Goal: Information Seeking & Learning: Learn about a topic

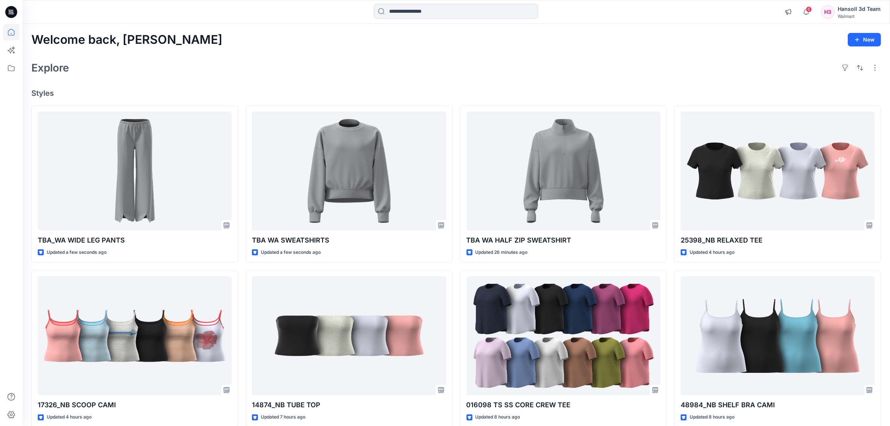
click at [457, 267] on div "TBA_WA WIDE LEG PANTS Updated a few seconds ago 17326_NB SCOOP CAMI Updated 4 h…" at bounding box center [456, 348] width 850 height 487
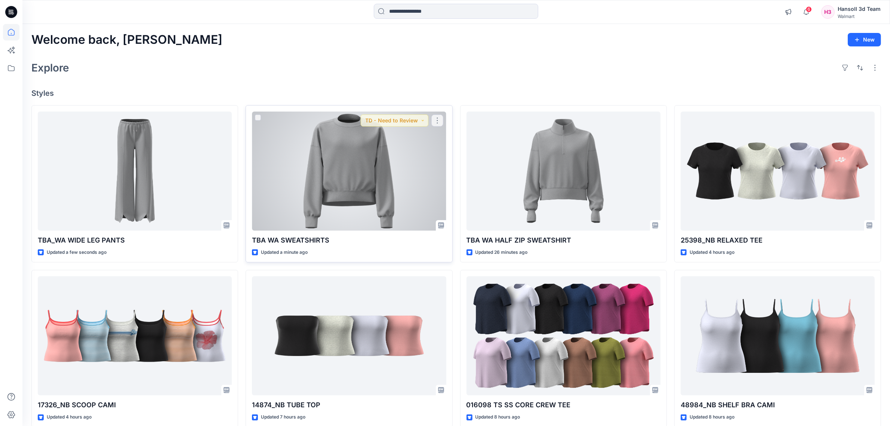
click at [393, 199] on div at bounding box center [349, 170] width 194 height 119
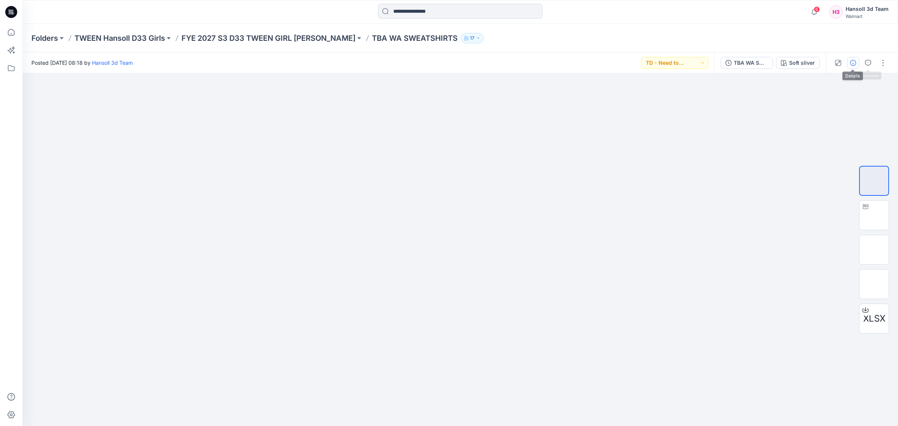
click at [847, 61] on button "button" at bounding box center [853, 63] width 12 height 12
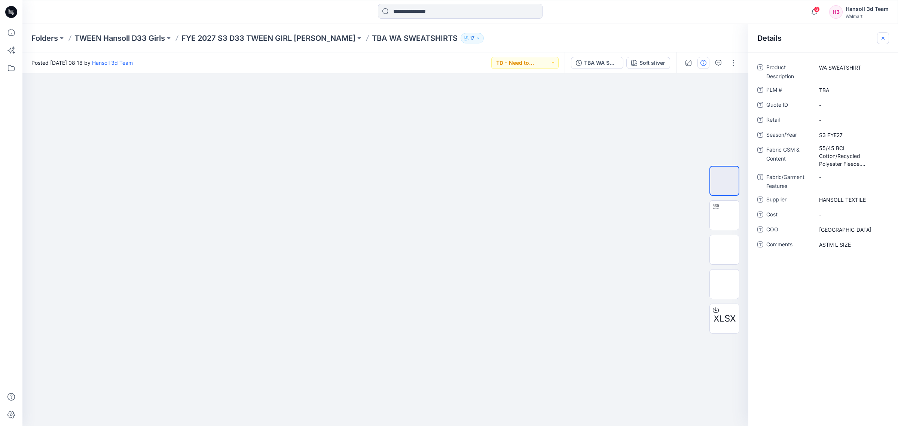
click at [880, 41] on button "button" at bounding box center [883, 38] width 12 height 12
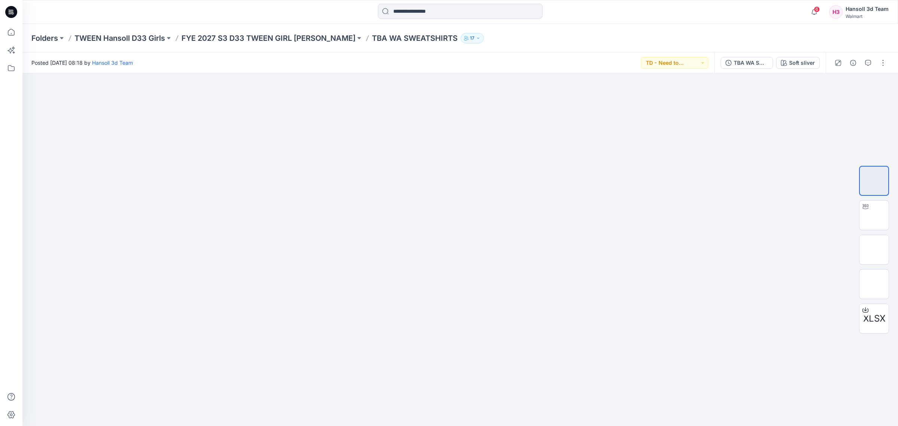
click at [618, 10] on div at bounding box center [460, 12] width 438 height 16
click at [457, 24] on div "Folders TWEEN Hansoll D33 Girls FYE 2027 S3 D33 TWEEN GIRL HANSOLL TBA WA SWEAT…" at bounding box center [459, 38] width 875 height 28
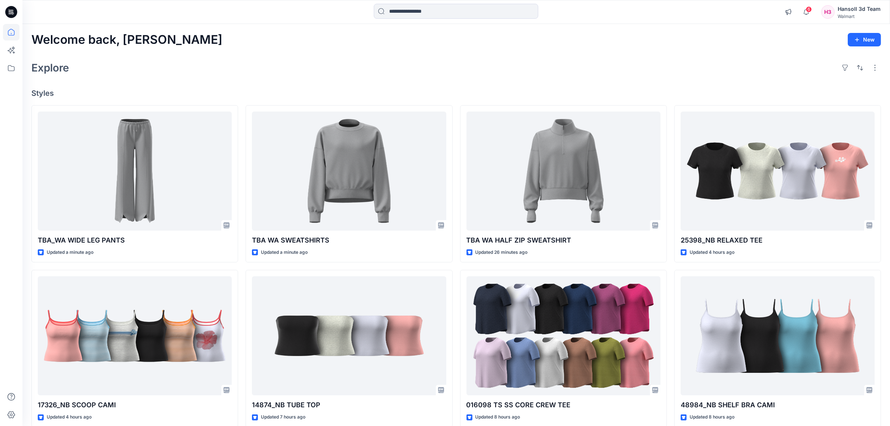
click at [560, 59] on div "Explore" at bounding box center [456, 68] width 850 height 18
click at [388, 82] on div "Welcome back, Hansoll New Explore Styles TBA_WA WIDE LEG PANTS Updated a minute…" at bounding box center [456, 326] width 868 height 604
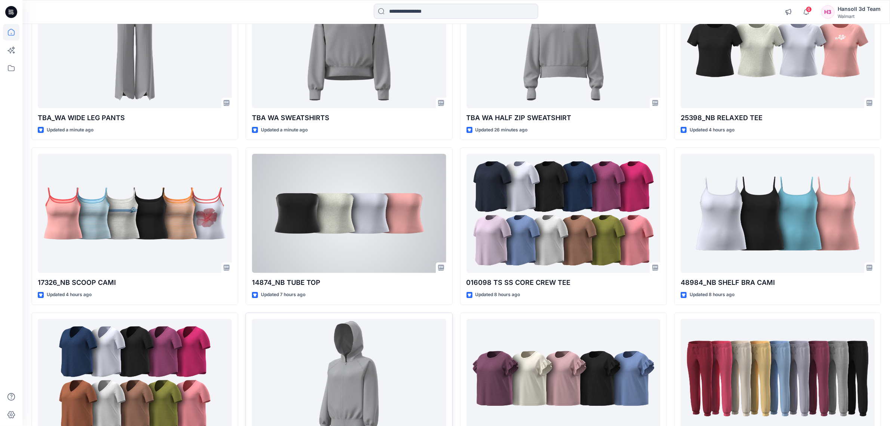
scroll to position [187, 0]
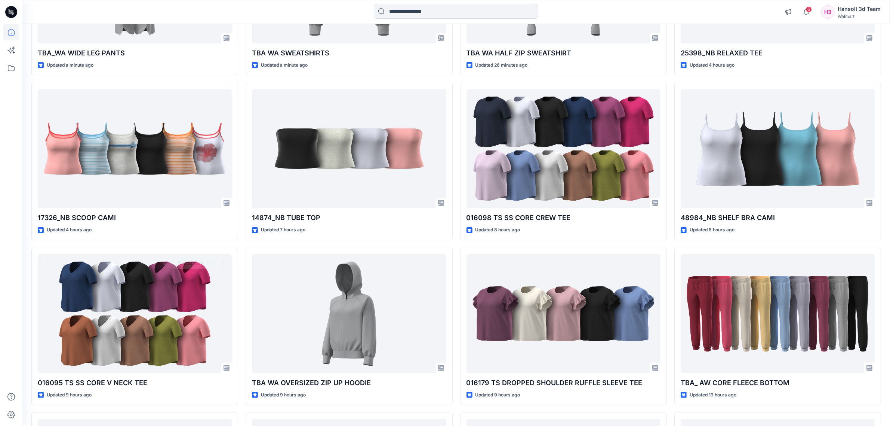
click at [238, 243] on div "TBA_WA WIDE LEG PANTS Updated a minute ago 17326_NB SCOOP CAMI Updated 4 hours …" at bounding box center [134, 408] width 207 height 981
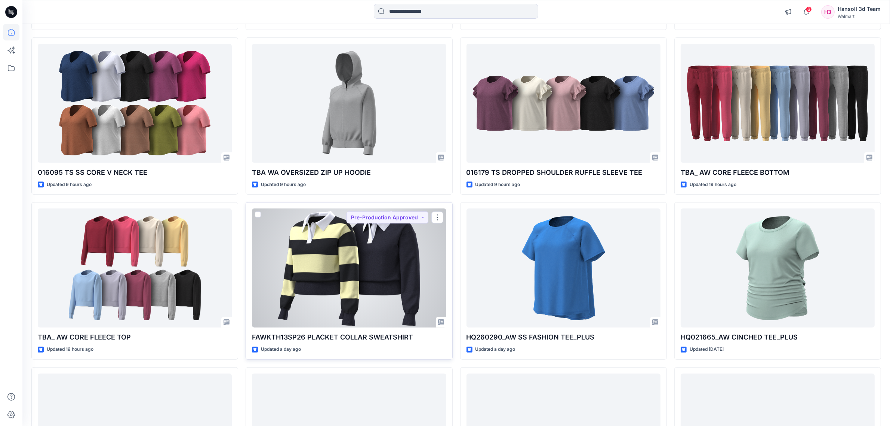
scroll to position [327, 0]
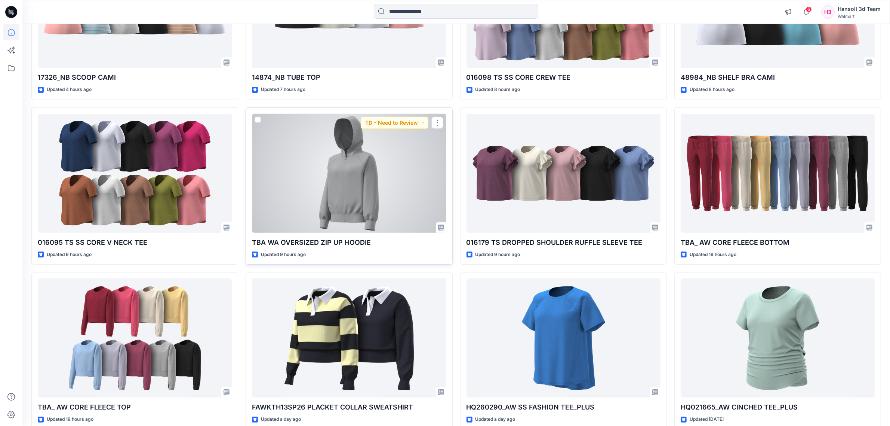
click at [401, 182] on div at bounding box center [349, 173] width 194 height 119
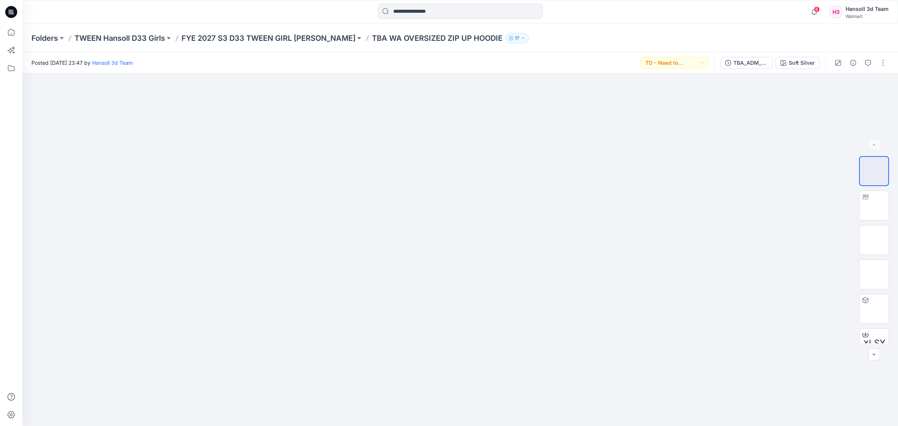
click at [239, 44] on div "Folders TWEEN Hansoll D33 Girls FYE 2027 S3 D33 TWEEN GIRL HANSOLL TBA WA OVERS…" at bounding box center [459, 38] width 875 height 28
click at [239, 42] on p "FYE 2027 S3 D33 TWEEN GIRL [PERSON_NAME]" at bounding box center [268, 38] width 174 height 10
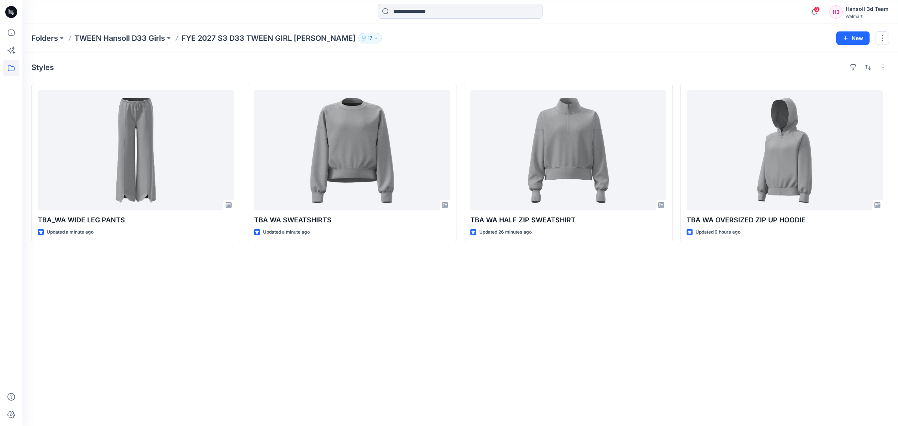
click at [418, 330] on div "Styles TBA_WA WIDE LEG PANTS Updated a minute ago TBA WA SWEATSHIRTS Updated a …" at bounding box center [459, 238] width 875 height 373
click at [703, 339] on div "Styles TBA_WA WIDE LEG PANTS Updated a minute ago TBA WA SWEATSHIRTS Updated a …" at bounding box center [459, 238] width 875 height 373
click at [438, 359] on div "Styles TBA_WA WIDE LEG PANTS Updated a minute ago TBA WA SWEATSHIRTS Updated a …" at bounding box center [459, 238] width 875 height 373
drag, startPoint x: 407, startPoint y: 390, endPoint x: 384, endPoint y: 382, distance: 23.3
click at [406, 390] on div "Styles TBA_WA WIDE LEG PANTS Updated a minute ago TBA WA SWEATSHIRTS Updated a …" at bounding box center [459, 238] width 875 height 373
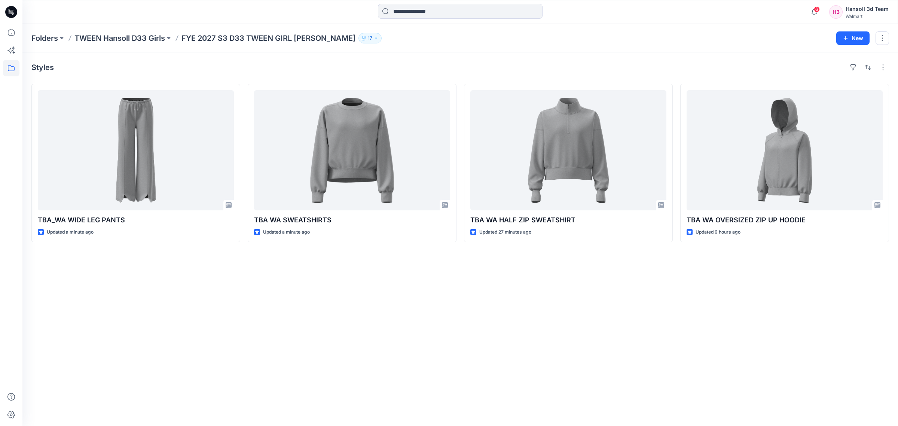
click at [298, 329] on div "Styles TBA_WA WIDE LEG PANTS Updated a minute ago TBA WA SWEATSHIRTS Updated a …" at bounding box center [459, 238] width 875 height 373
click at [330, 358] on div "Styles TBA_WA WIDE LEG PANTS Updated a minute ago TBA WA SWEATSHIRTS Updated a …" at bounding box center [459, 238] width 875 height 373
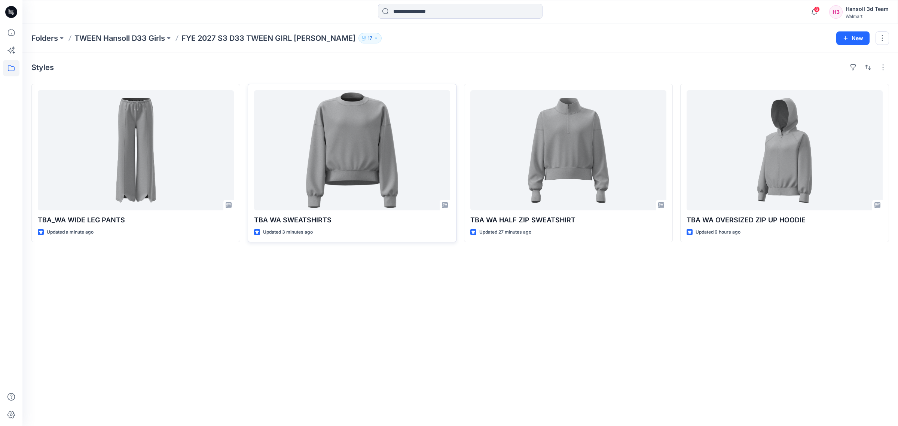
drag, startPoint x: 355, startPoint y: 331, endPoint x: 438, endPoint y: 144, distance: 204.6
click at [355, 331] on div "Styles TBA_WA WIDE LEG PANTS Updated a minute ago TBA WA SWEATSHIRTS Updated 3 …" at bounding box center [459, 238] width 875 height 373
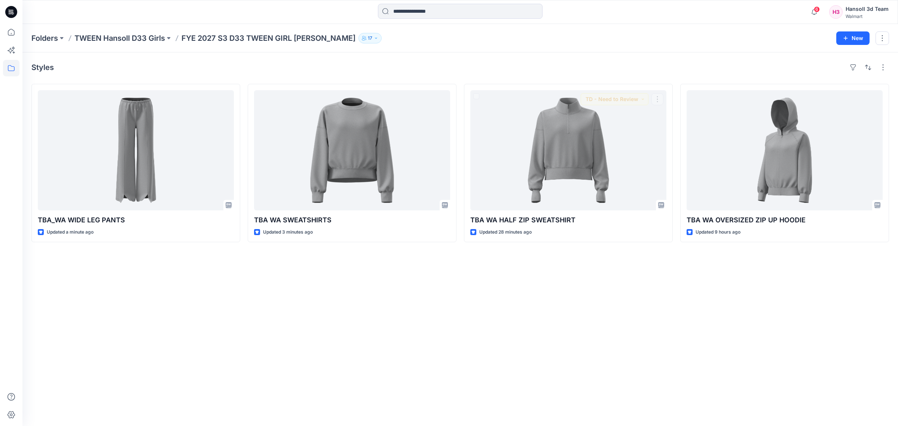
drag, startPoint x: 571, startPoint y: 395, endPoint x: 571, endPoint y: 390, distance: 4.9
click at [571, 395] on div "Styles TBA_WA WIDE LEG PANTS Updated a minute ago TBA WA SWEATSHIRTS Updated 3 …" at bounding box center [459, 238] width 875 height 373
click at [532, 340] on div "Styles TBA_WA WIDE LEG PANTS Updated a minute ago TBA WA SWEATSHIRTS Updated 3 …" at bounding box center [459, 238] width 875 height 373
click at [412, 73] on div "Styles" at bounding box center [459, 67] width 857 height 12
click at [432, 67] on div "Styles" at bounding box center [459, 67] width 857 height 12
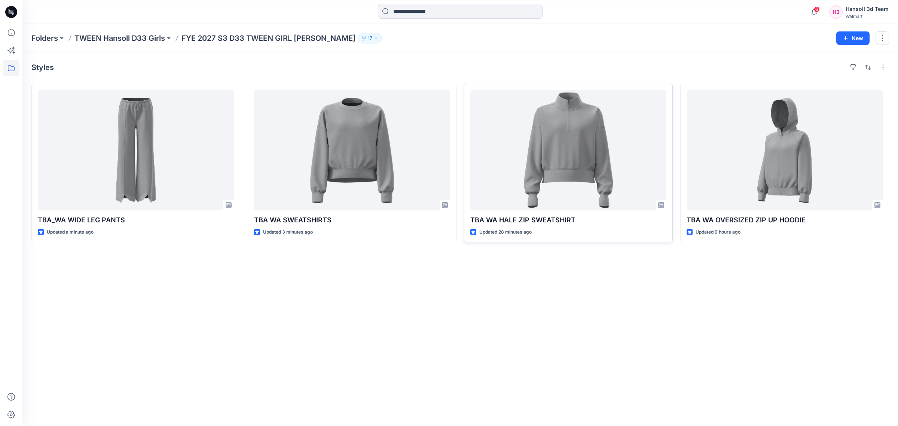
drag, startPoint x: 513, startPoint y: 301, endPoint x: 567, endPoint y: 187, distance: 125.8
click at [513, 301] on div "Styles TBA_WA WIDE LEG PANTS Updated a minute ago TBA WA SWEATSHIRTS Updated 3 …" at bounding box center [459, 238] width 875 height 373
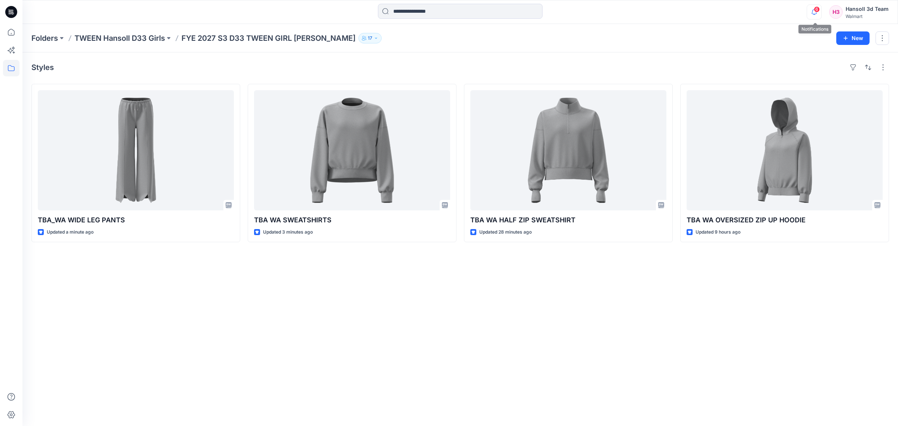
click at [809, 12] on icon "button" at bounding box center [814, 11] width 14 height 15
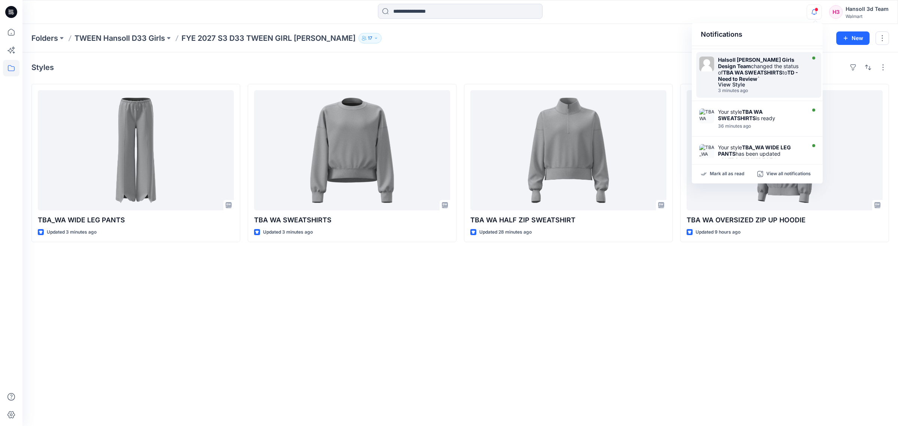
scroll to position [47, 0]
click at [755, 306] on div "Styles TBA_WA WIDE LEG PANTS Updated 3 minutes ago TBA WA SWEATSHIRTS Updated 3…" at bounding box center [459, 238] width 875 height 373
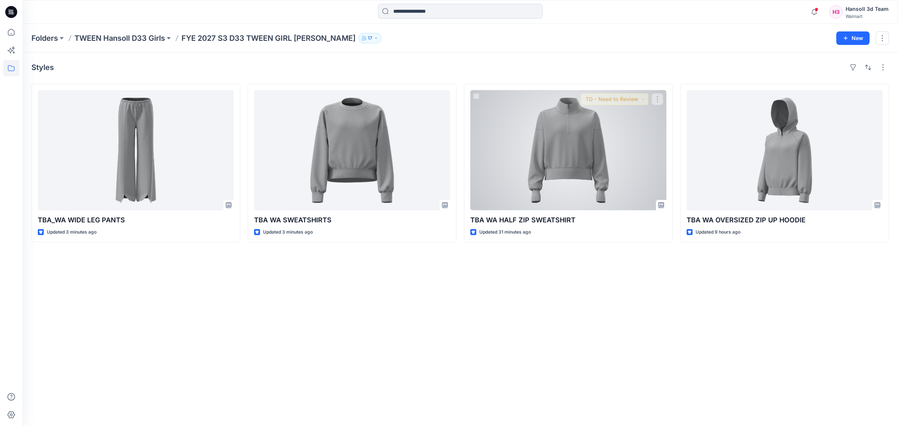
click at [461, 311] on div "Styles TBA_WA WIDE LEG PANTS Updated 3 minutes ago TBA WA SWEATSHIRTS Updated 3…" at bounding box center [459, 238] width 875 height 373
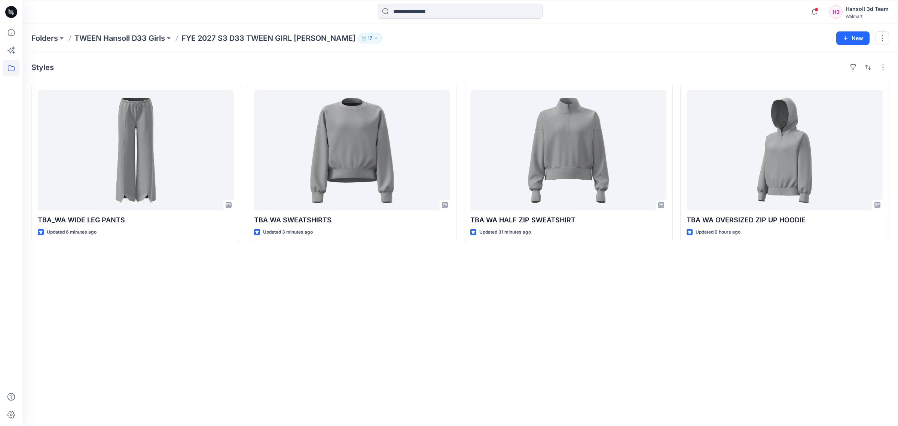
drag, startPoint x: 224, startPoint y: 376, endPoint x: 208, endPoint y: 315, distance: 63.4
click at [224, 376] on div "Styles TBA_WA WIDE LEG PANTS Updated 6 minutes ago TD - Need to Review TBA WA S…" at bounding box center [459, 238] width 875 height 373
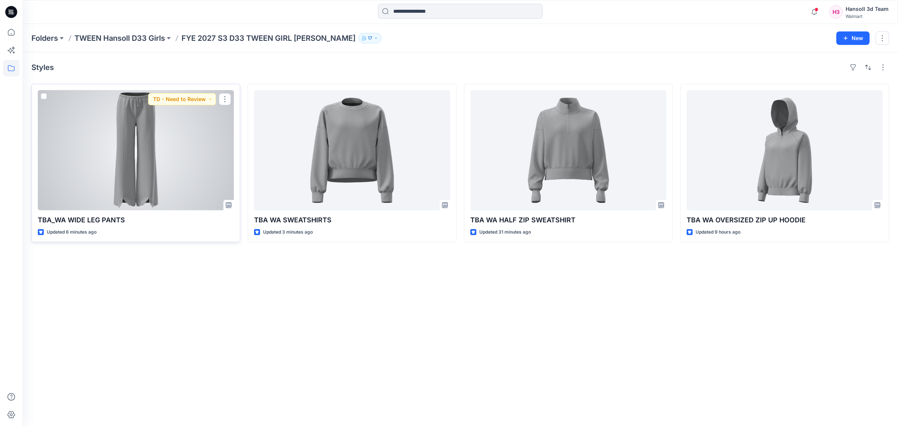
click at [184, 197] on div at bounding box center [136, 150] width 196 height 120
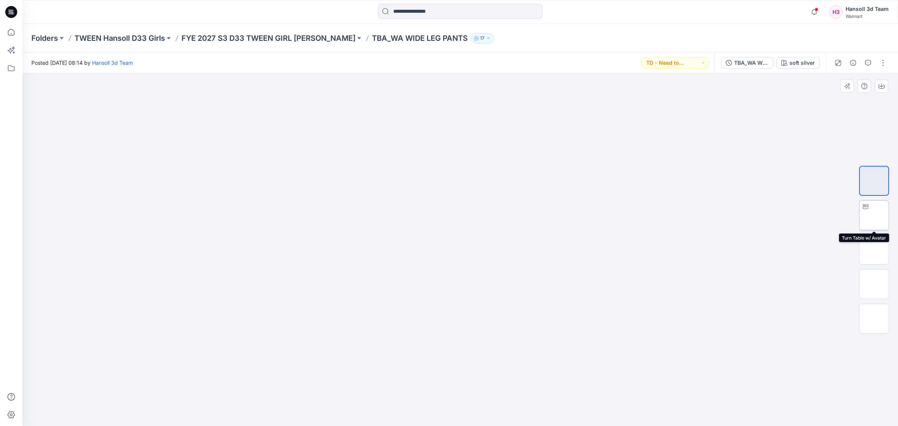
click at [874, 215] on img at bounding box center [874, 215] width 0 height 0
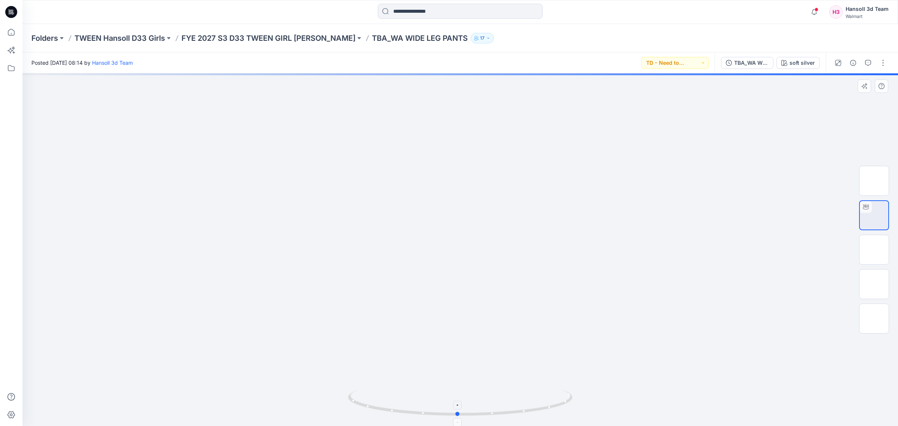
drag, startPoint x: 522, startPoint y: 401, endPoint x: 480, endPoint y: 316, distance: 94.8
click at [524, 408] on icon at bounding box center [461, 403] width 226 height 28
drag, startPoint x: 528, startPoint y: 335, endPoint x: 492, endPoint y: 166, distance: 173.1
drag, startPoint x: 545, startPoint y: 330, endPoint x: 545, endPoint y: 189, distance: 141.0
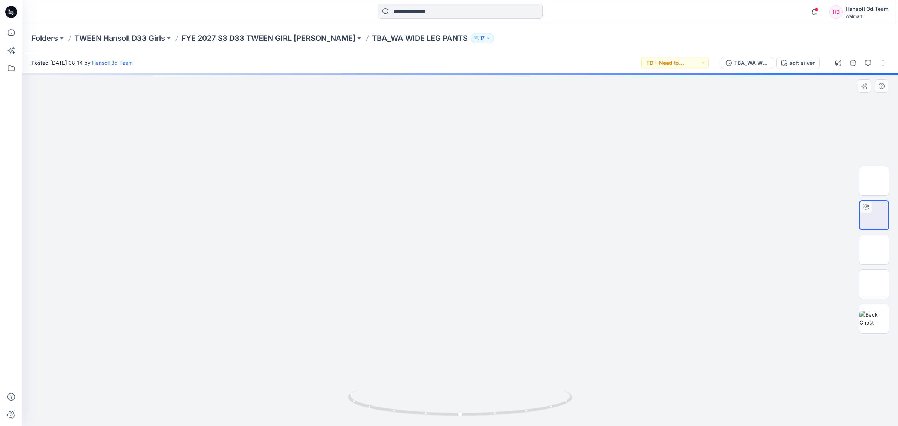
drag, startPoint x: 498, startPoint y: 285, endPoint x: 472, endPoint y: 267, distance: 31.6
drag, startPoint x: 483, startPoint y: 229, endPoint x: 483, endPoint y: 245, distance: 16.8
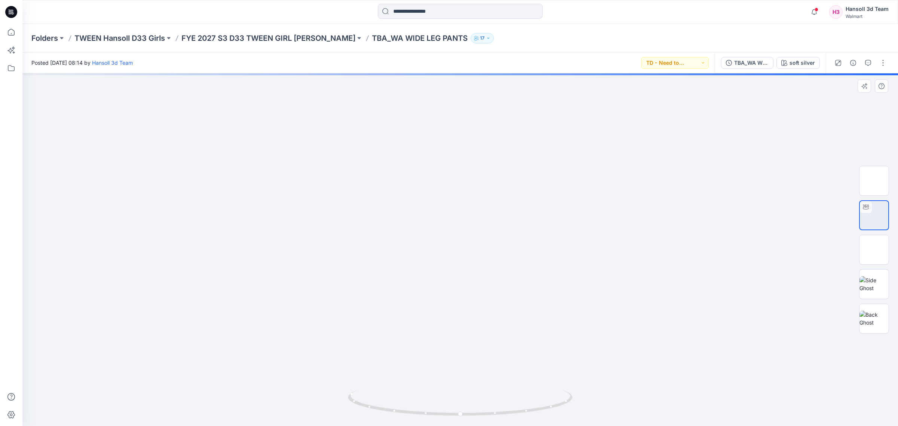
drag, startPoint x: 493, startPoint y: 315, endPoint x: 494, endPoint y: 267, distance: 47.2
drag, startPoint x: 266, startPoint y: 380, endPoint x: 297, endPoint y: 367, distance: 34.0
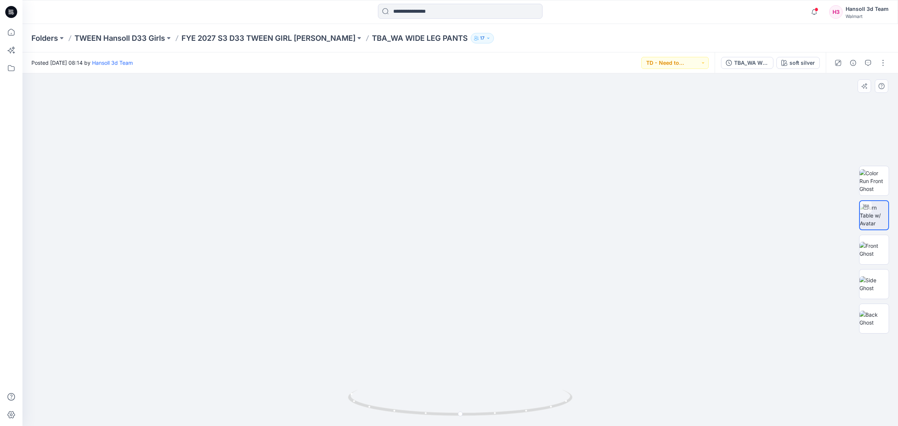
drag, startPoint x: 454, startPoint y: 423, endPoint x: 436, endPoint y: 423, distance: 18.0
click at [434, 423] on div at bounding box center [460, 406] width 224 height 37
drag, startPoint x: 463, startPoint y: 417, endPoint x: 438, endPoint y: 417, distance: 25.4
click at [438, 417] on icon at bounding box center [461, 403] width 226 height 28
drag, startPoint x: 481, startPoint y: 411, endPoint x: 509, endPoint y: 411, distance: 27.3
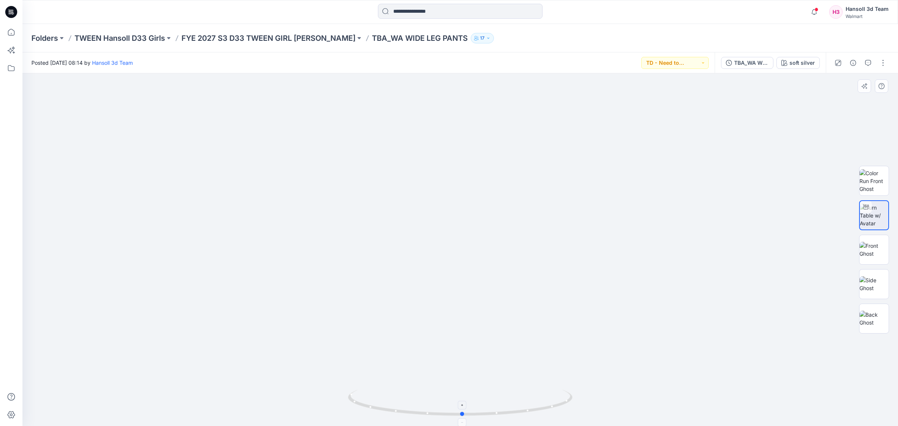
click at [509, 411] on icon at bounding box center [461, 403] width 226 height 28
drag, startPoint x: 515, startPoint y: 292, endPoint x: 498, endPoint y: 321, distance: 33.0
click at [498, 321] on img at bounding box center [460, 189] width 473 height 473
drag, startPoint x: 525, startPoint y: 182, endPoint x: 472, endPoint y: 358, distance: 184.2
click at [481, 360] on img at bounding box center [412, 149] width 1532 height 1532
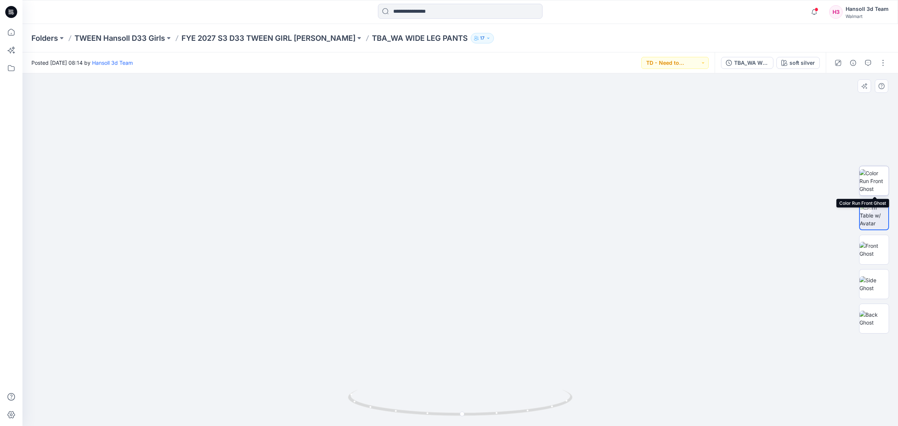
click at [879, 186] on img at bounding box center [873, 181] width 29 height 24
click at [880, 282] on img at bounding box center [873, 284] width 29 height 16
click at [881, 245] on img at bounding box center [873, 250] width 29 height 16
click at [881, 219] on img at bounding box center [873, 215] width 29 height 24
click at [711, 301] on div at bounding box center [459, 249] width 875 height 352
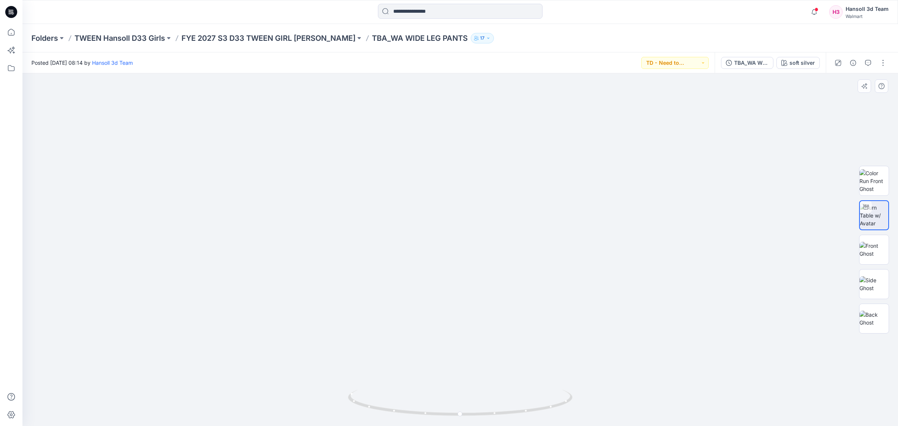
drag, startPoint x: 541, startPoint y: 337, endPoint x: 547, endPoint y: 269, distance: 68.0
click at [871, 315] on img at bounding box center [873, 318] width 29 height 16
click at [871, 251] on img at bounding box center [873, 250] width 29 height 16
click at [565, 262] on div at bounding box center [459, 249] width 875 height 353
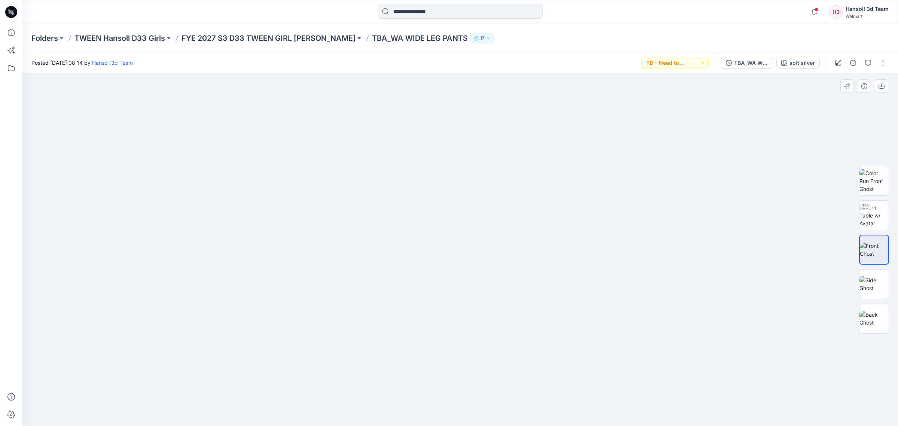
click at [418, 85] on img at bounding box center [460, 85] width 128 height 0
click at [758, 324] on div at bounding box center [459, 249] width 875 height 353
click at [876, 215] on img at bounding box center [873, 215] width 29 height 24
click at [537, 341] on div at bounding box center [459, 249] width 875 height 352
drag, startPoint x: 560, startPoint y: 312, endPoint x: 558, endPoint y: 296, distance: 16.6
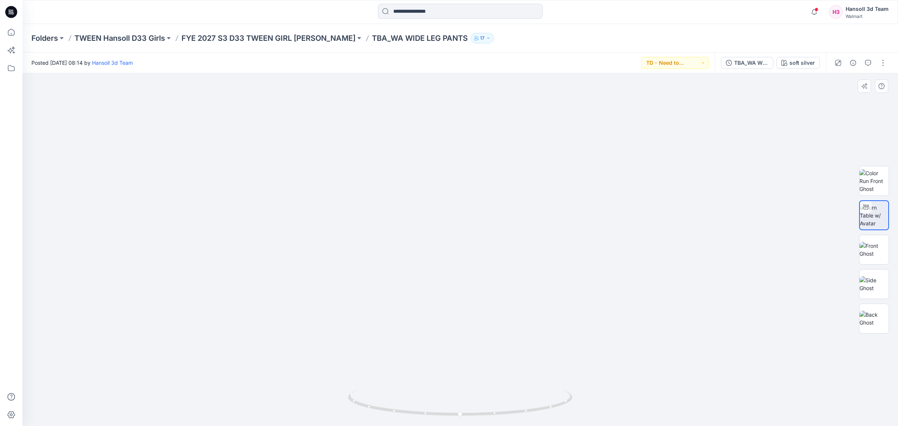
click at [131, 39] on p "TWEEN Hansoll D33 Girls" at bounding box center [119, 38] width 91 height 10
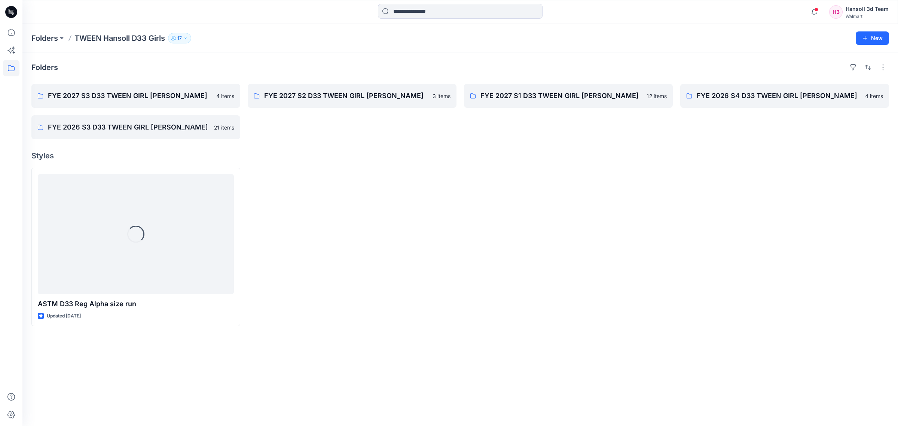
click at [296, 242] on div at bounding box center [352, 247] width 209 height 158
click at [335, 263] on div at bounding box center [352, 247] width 209 height 158
click at [391, 98] on p "FYE 2027 S2 D33 TWEEN GIRL [PERSON_NAME]" at bounding box center [351, 96] width 174 height 10
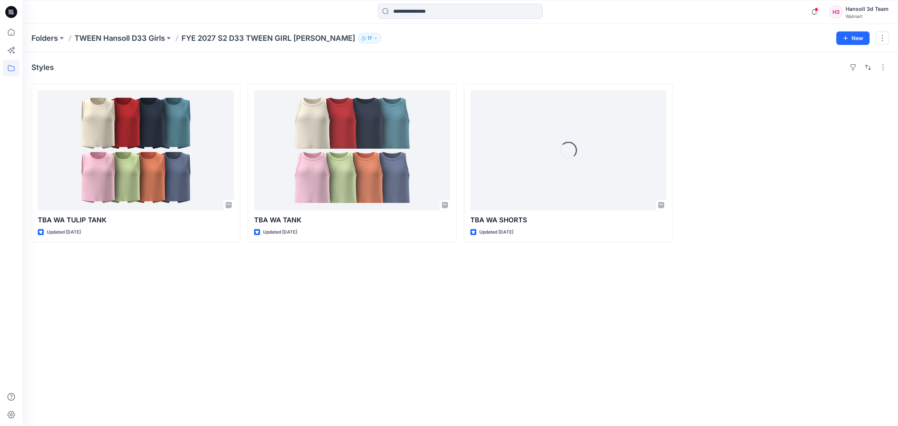
click at [440, 309] on div "Styles TBA WA TULIP TANK Updated 3 days ago TBA WA TANK Updated 10 days ago Loa…" at bounding box center [459, 238] width 875 height 373
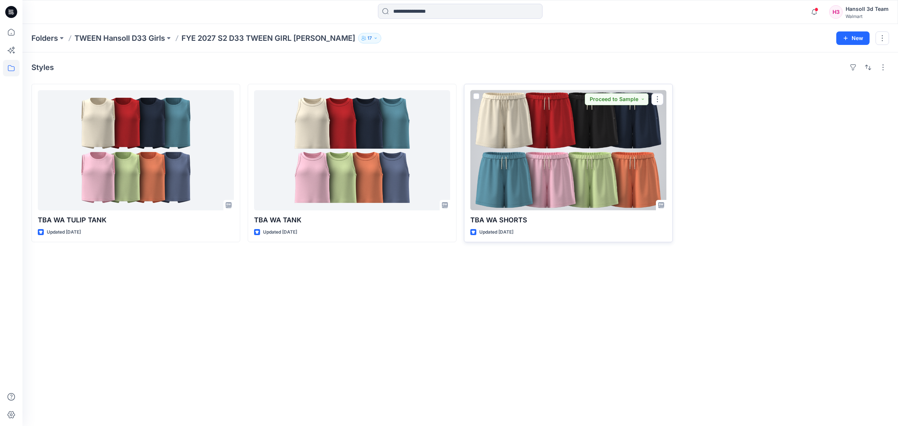
click at [578, 193] on div at bounding box center [568, 150] width 196 height 120
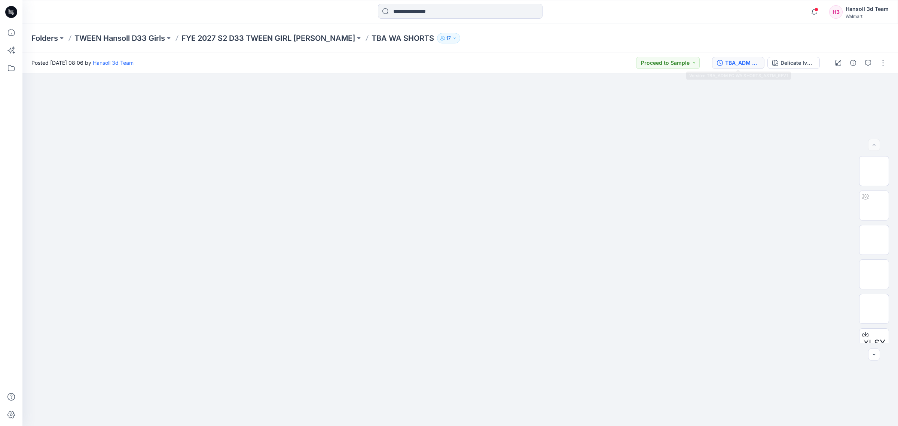
click at [739, 64] on div "TBA_ADM FC WA SHORTS_ASTM_REV1" at bounding box center [742, 63] width 34 height 8
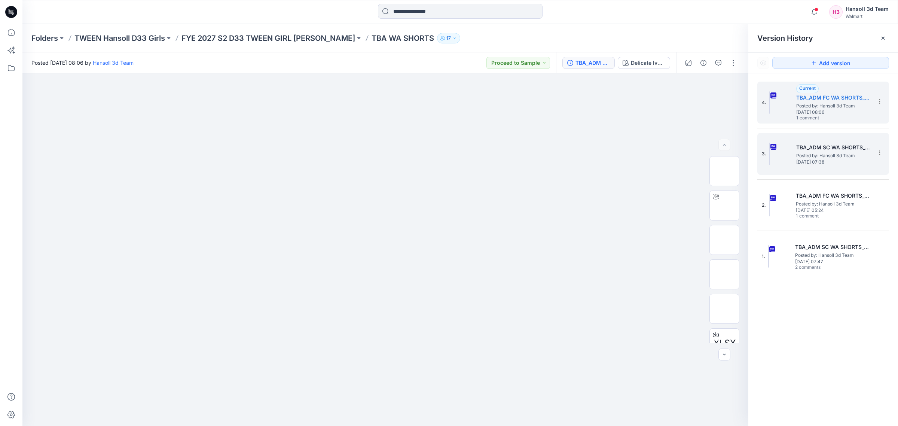
click at [837, 160] on span "[DATE] 07:38" at bounding box center [833, 161] width 75 height 5
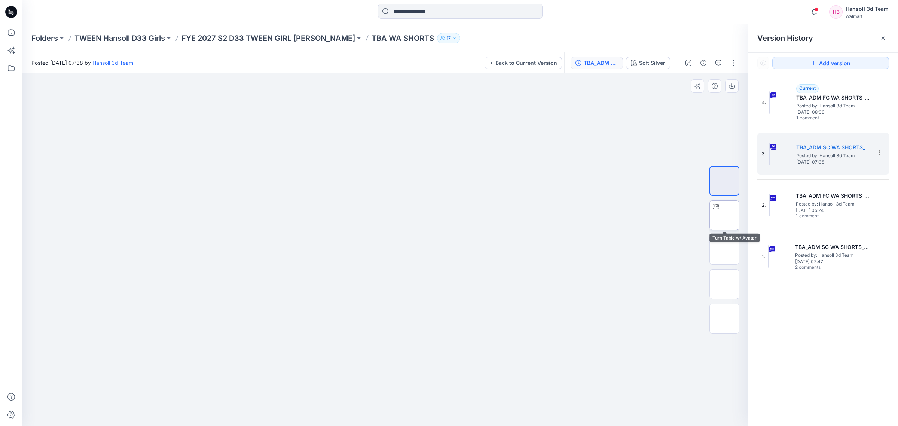
click at [724, 215] on img at bounding box center [724, 215] width 0 height 0
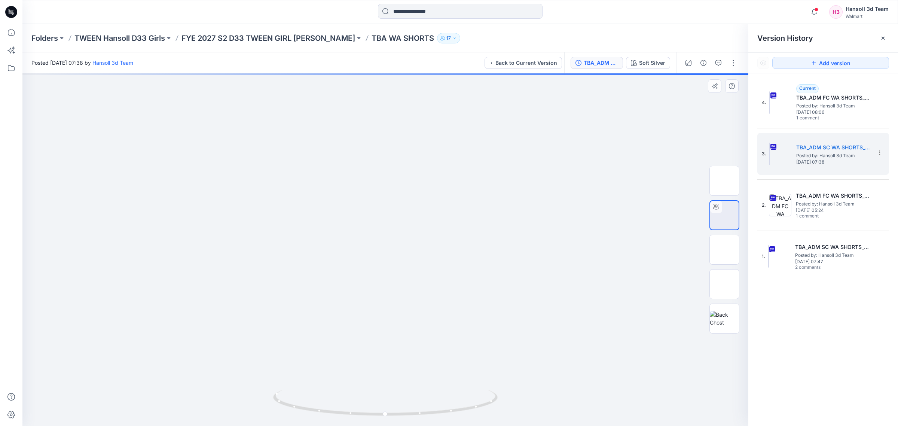
drag, startPoint x: 469, startPoint y: 362, endPoint x: 463, endPoint y: 279, distance: 82.9
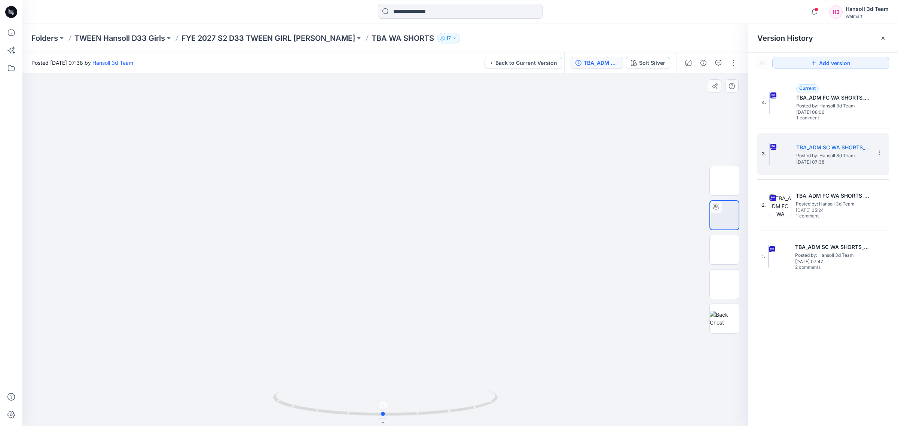
drag, startPoint x: 433, startPoint y: 414, endPoint x: 453, endPoint y: 396, distance: 27.3
click at [453, 396] on icon at bounding box center [386, 403] width 226 height 28
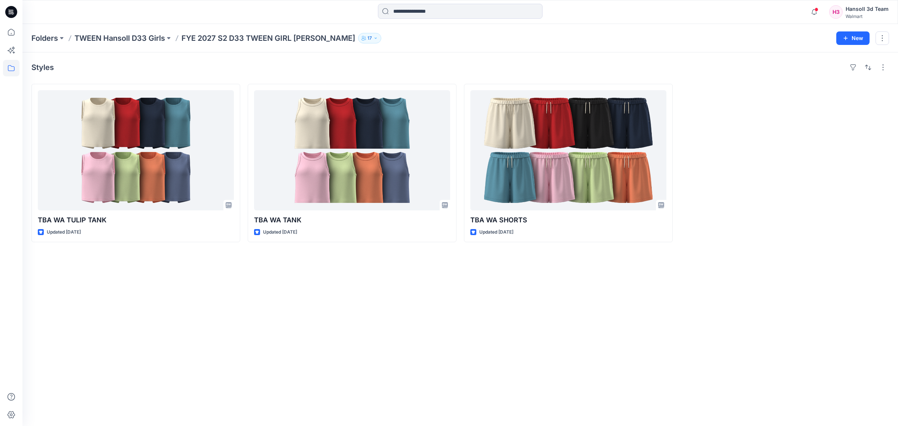
click at [395, 386] on div "Styles TBA WA TULIP TANK Updated 3 days ago TBA WA TANK Updated 10 days ago TBA…" at bounding box center [459, 238] width 875 height 373
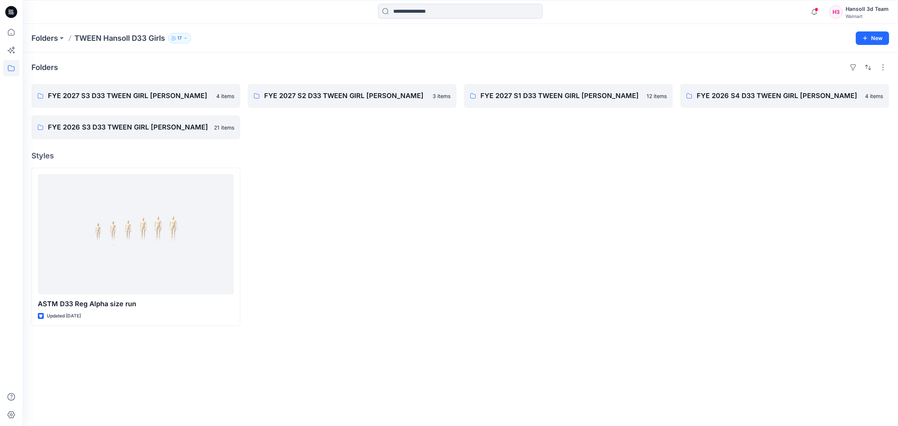
click at [413, 352] on div "Folders FYE 2027 S3 D33 TWEEN GIRL HANSOLL 4 items FYE 2026 S3 D33 TWEEN GIRL H…" at bounding box center [459, 238] width 875 height 373
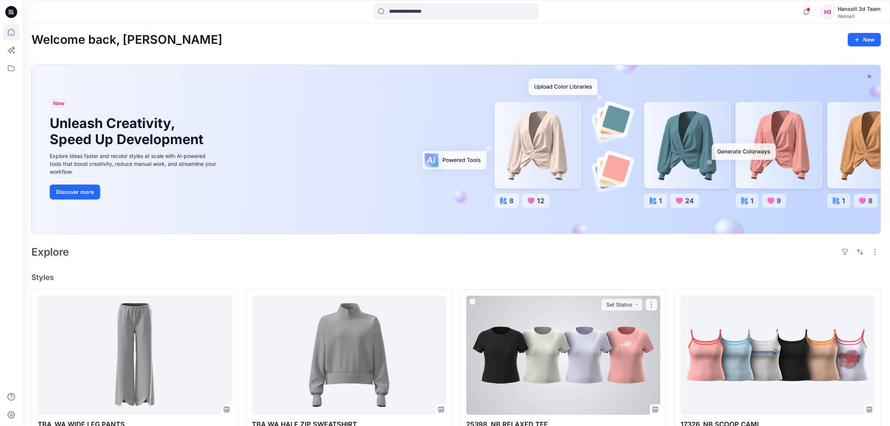
click at [463, 295] on div "25398_NB RELAXED TEE Updated 4 hours ago Set Status" at bounding box center [563, 367] width 207 height 157
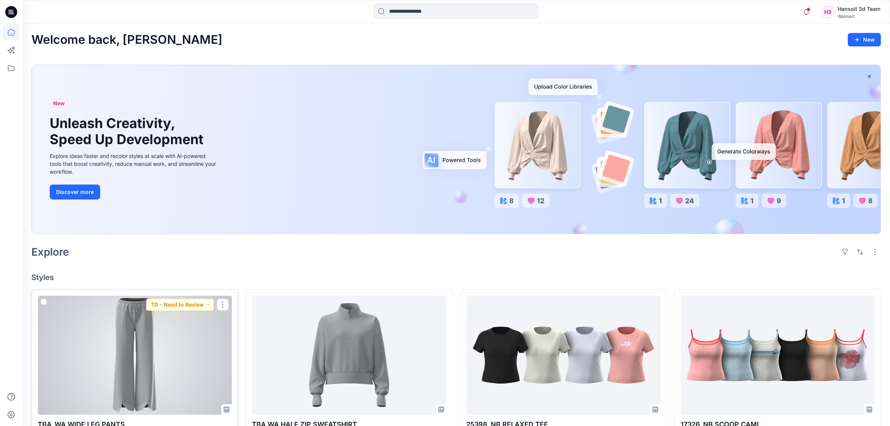
click at [140, 374] on div at bounding box center [135, 354] width 194 height 119
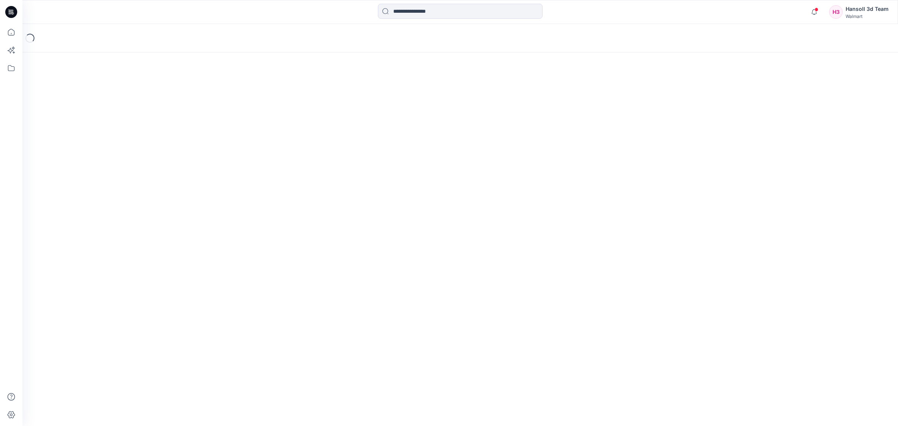
click at [323, 12] on div at bounding box center [460, 12] width 438 height 16
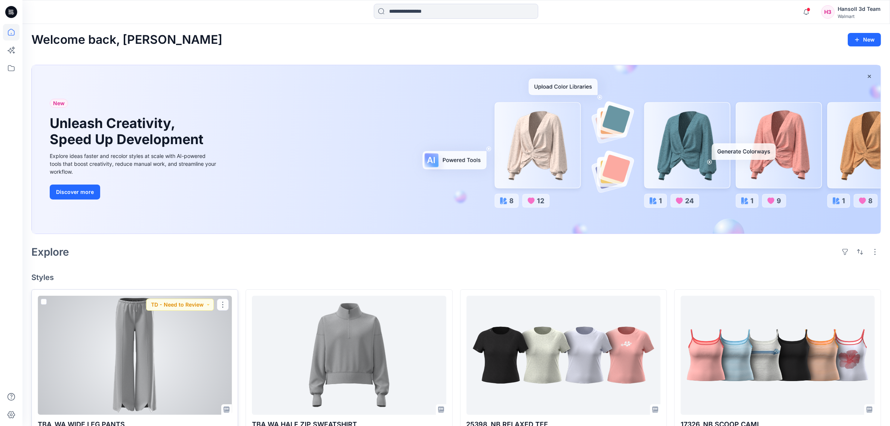
click at [128, 334] on div at bounding box center [135, 354] width 194 height 119
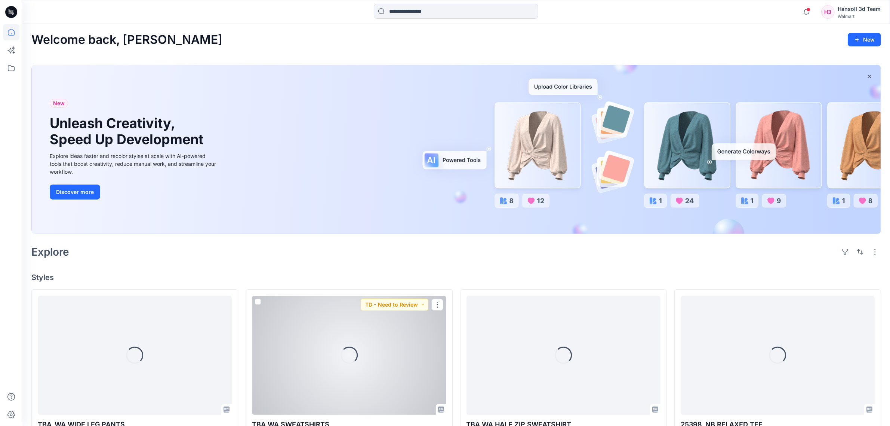
click at [390, 233] on div at bounding box center [456, 149] width 849 height 168
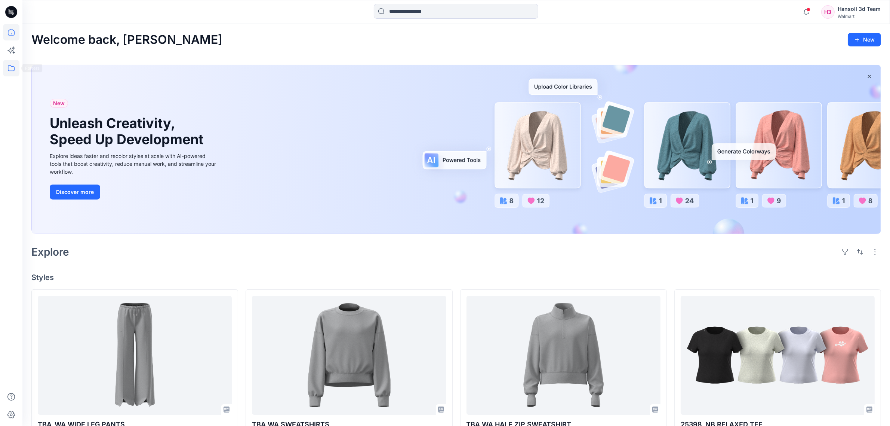
click at [10, 63] on icon at bounding box center [11, 68] width 16 height 16
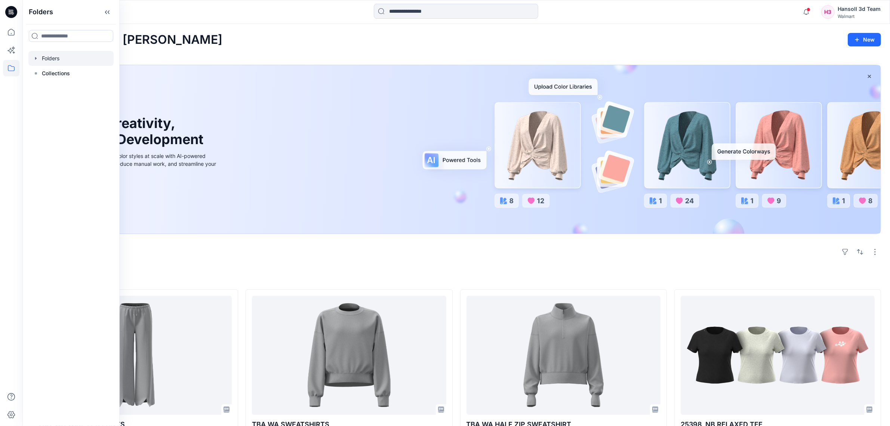
click at [72, 62] on div at bounding box center [70, 58] width 85 height 15
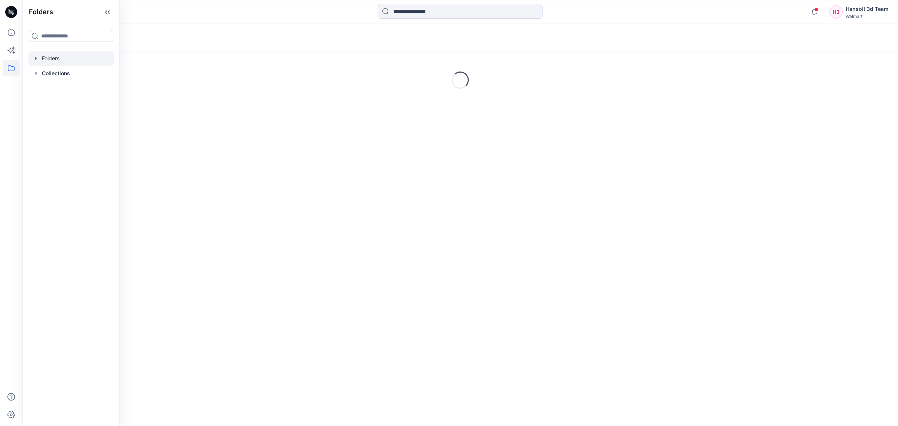
click at [1, 40] on div at bounding box center [11, 213] width 22 height 426
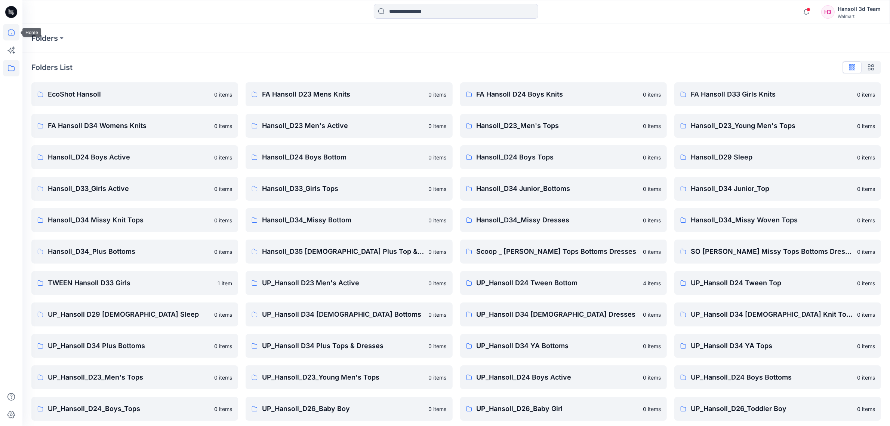
click at [7, 38] on icon at bounding box center [11, 32] width 16 height 16
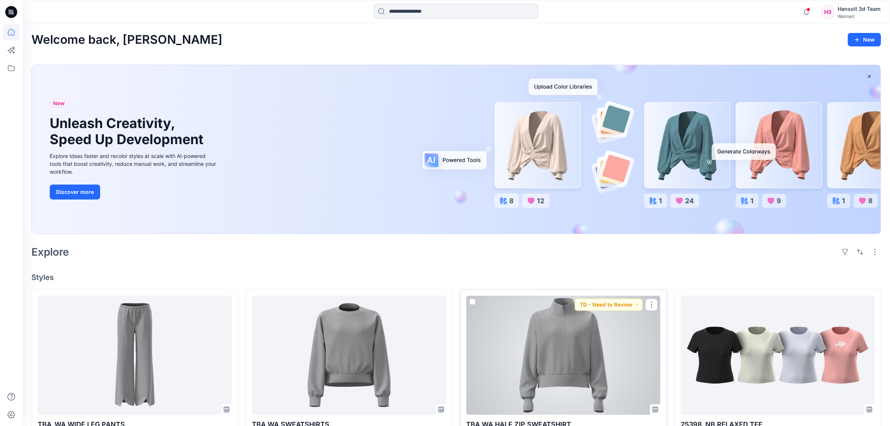
scroll to position [234, 0]
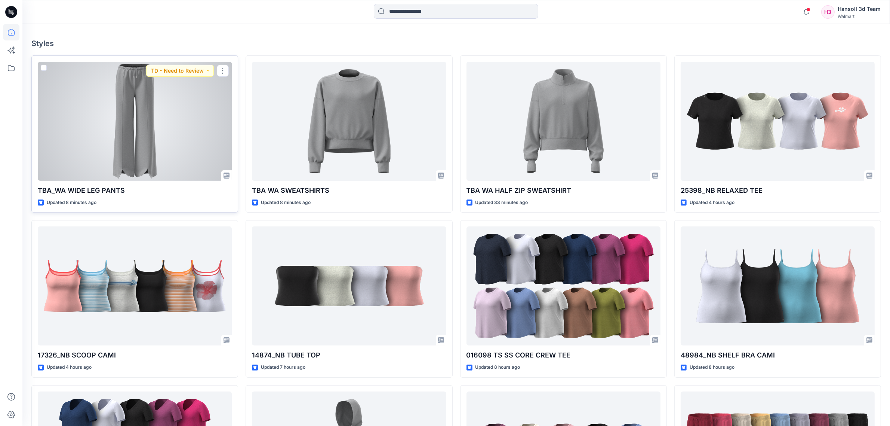
click at [160, 142] on div at bounding box center [135, 121] width 194 height 119
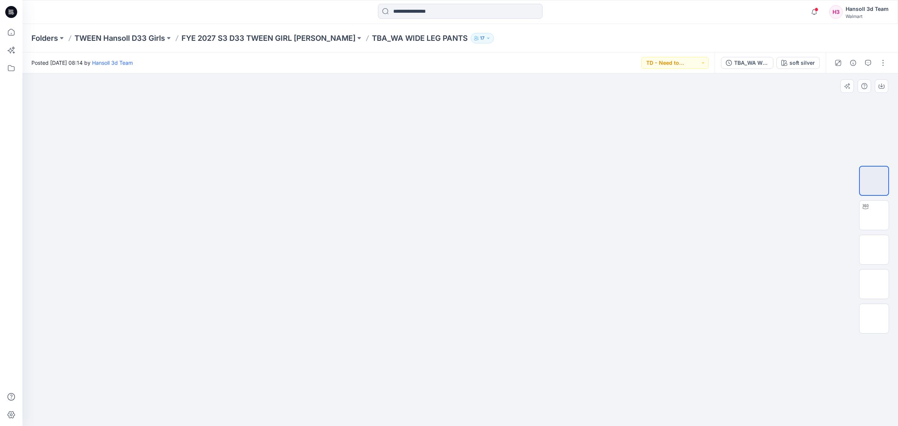
drag, startPoint x: 461, startPoint y: 114, endPoint x: 463, endPoint y: 145, distance: 30.7
click at [463, 85] on img at bounding box center [460, 85] width 128 height 0
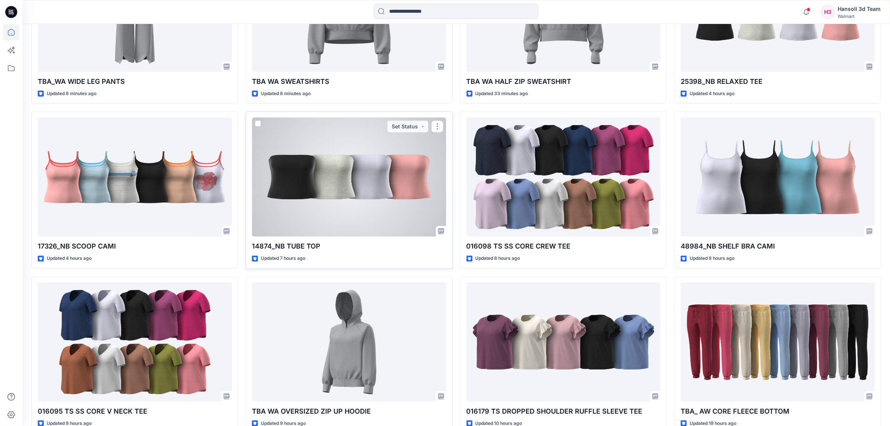
scroll to position [467, 0]
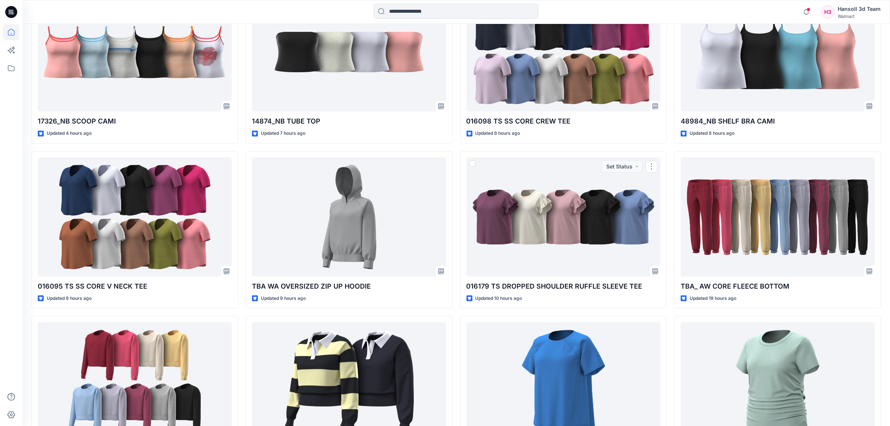
click at [460, 312] on div "TBA WA HALF ZIP SWEATSHIRT Updated 33 minutes ago 016098 TS SS CORE CREW TEE Up…" at bounding box center [563, 312] width 207 height 981
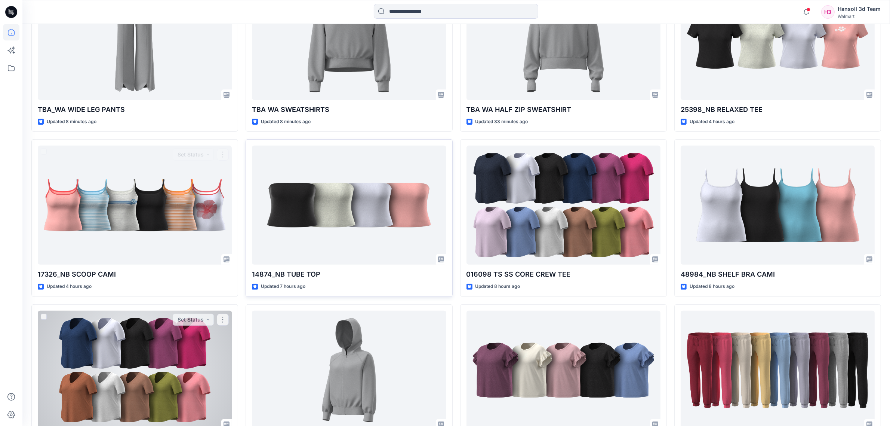
scroll to position [327, 0]
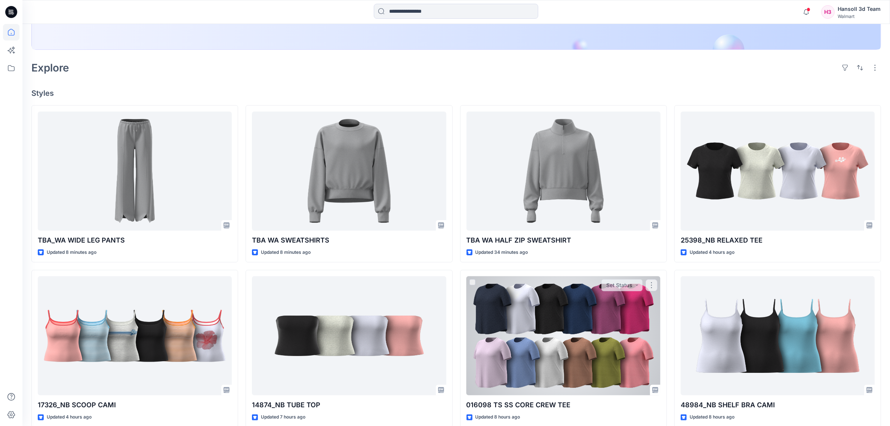
scroll to position [0, 0]
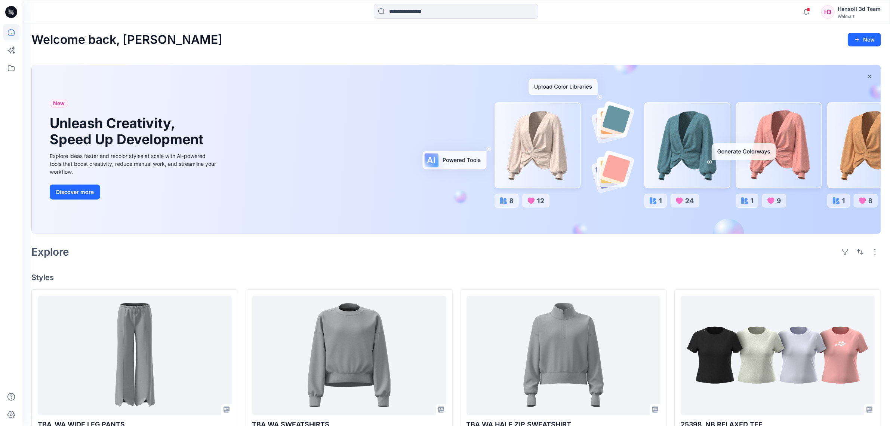
click at [471, 252] on div "Explore" at bounding box center [456, 252] width 850 height 18
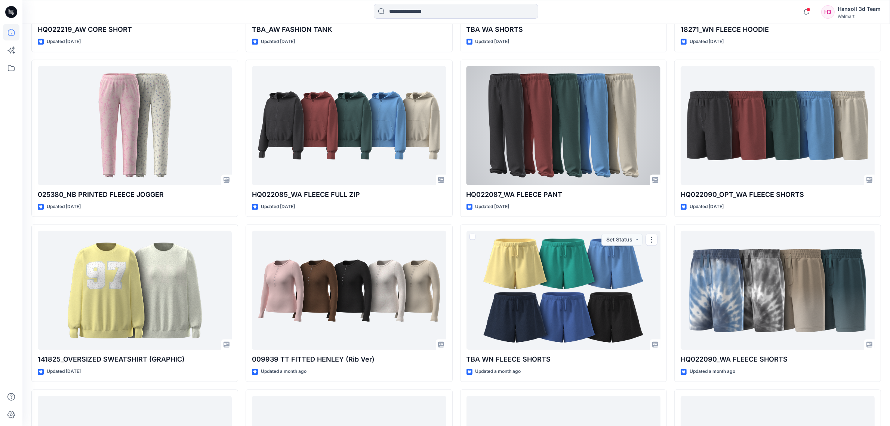
scroll to position [1550, 0]
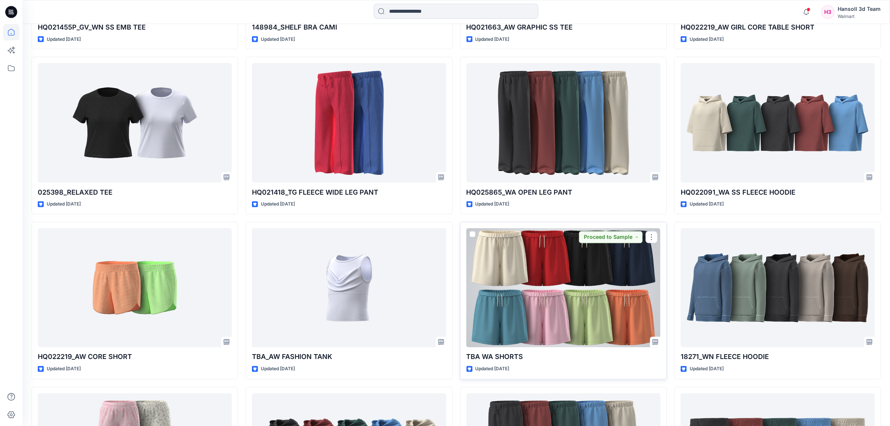
click at [557, 325] on div at bounding box center [564, 287] width 194 height 119
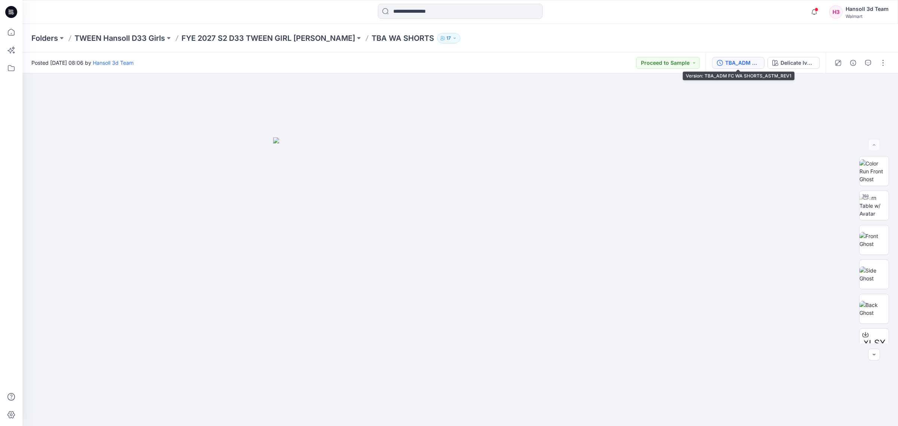
click at [739, 60] on div "TBA_ADM FC WA SHORTS_ASTM_REV1" at bounding box center [742, 63] width 34 height 8
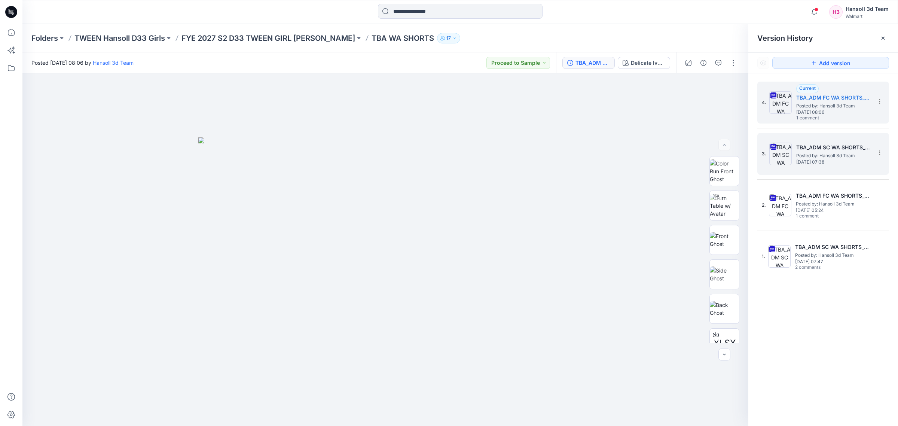
click at [816, 167] on div "3. TBA_ADM SC WA SHORTS_ASTM_REV1 Posted by: Hansoll 3d Team [DATE] 07:38" at bounding box center [817, 154] width 112 height 36
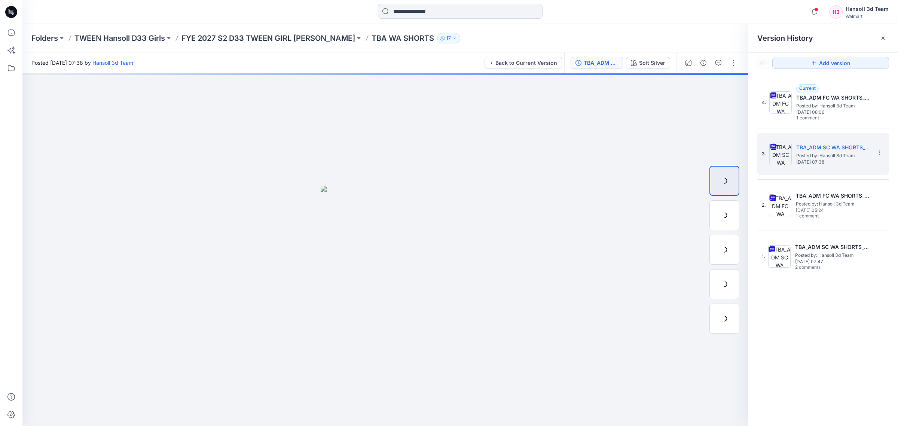
click at [863, 345] on div "4. Current TBA_ADM FC WA SHORTS_ASTM_REV1 Posted by: [PERSON_NAME] 3d Team [DAT…" at bounding box center [823, 254] width 150 height 363
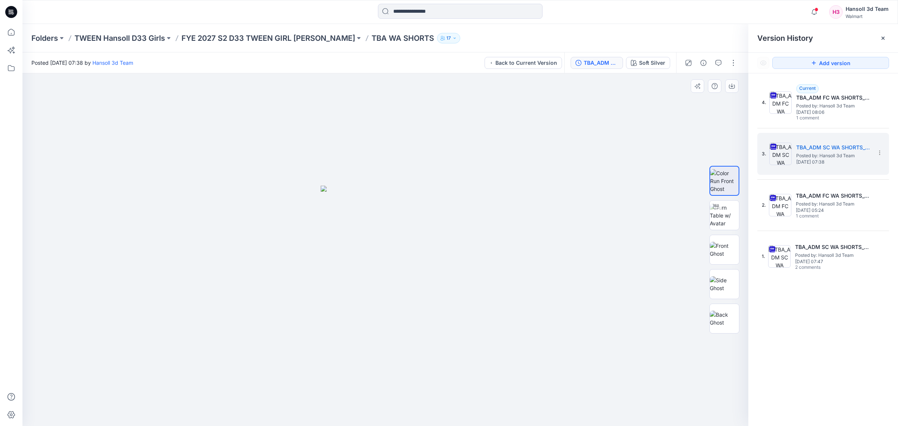
drag, startPoint x: 656, startPoint y: 288, endPoint x: 623, endPoint y: 313, distance: 40.5
click at [623, 313] on div at bounding box center [385, 249] width 726 height 353
click at [722, 223] on img at bounding box center [723, 215] width 29 height 24
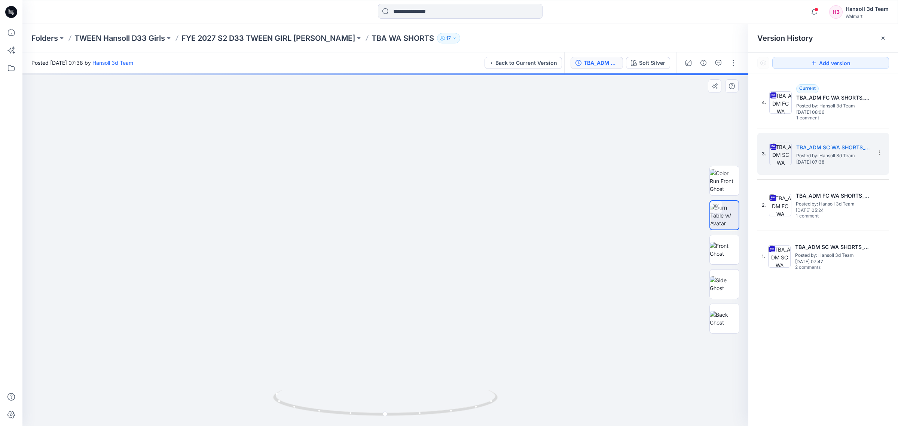
drag, startPoint x: 438, startPoint y: 258, endPoint x: 445, endPoint y: 234, distance: 25.8
click at [445, 234] on img at bounding box center [387, 0] width 1315 height 851
click at [799, 318] on div "4. Current TBA_ADM FC WA SHORTS_ASTM_REV1 Posted by: [PERSON_NAME] 3d Team [DAT…" at bounding box center [823, 254] width 150 height 363
click at [732, 178] on img at bounding box center [723, 181] width 29 height 24
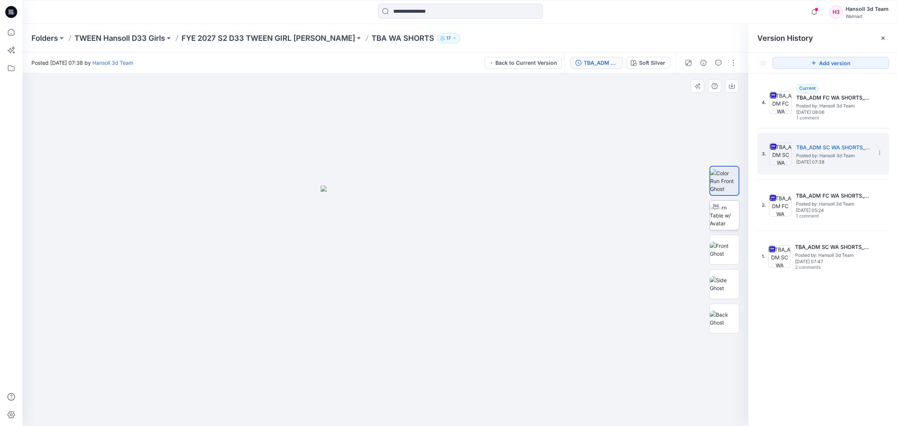
click at [714, 217] on img at bounding box center [723, 215] width 29 height 24
click at [817, 336] on div "4. Current TBA_ADM FC WA SHORTS_ASTM_REV1 Posted by: [PERSON_NAME] 3d Team [DAT…" at bounding box center [823, 254] width 150 height 363
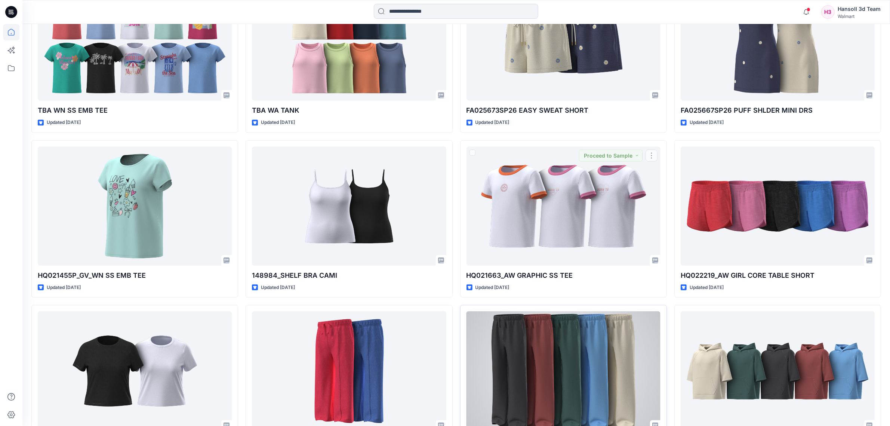
scroll to position [1316, 0]
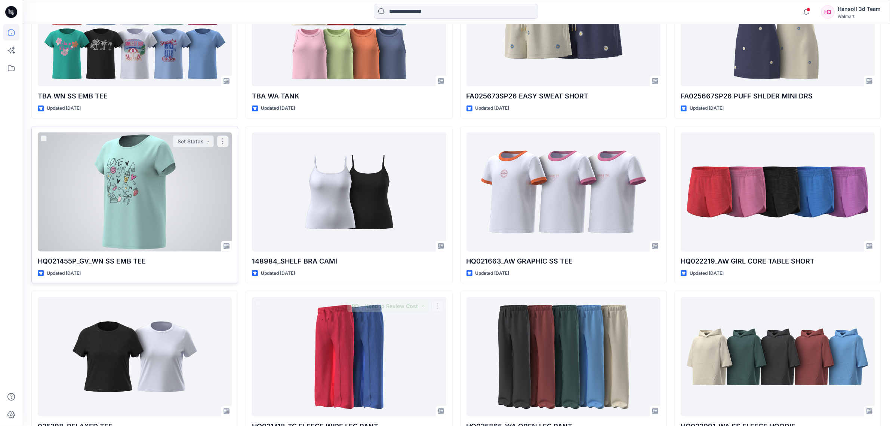
click at [176, 206] on div at bounding box center [135, 191] width 194 height 119
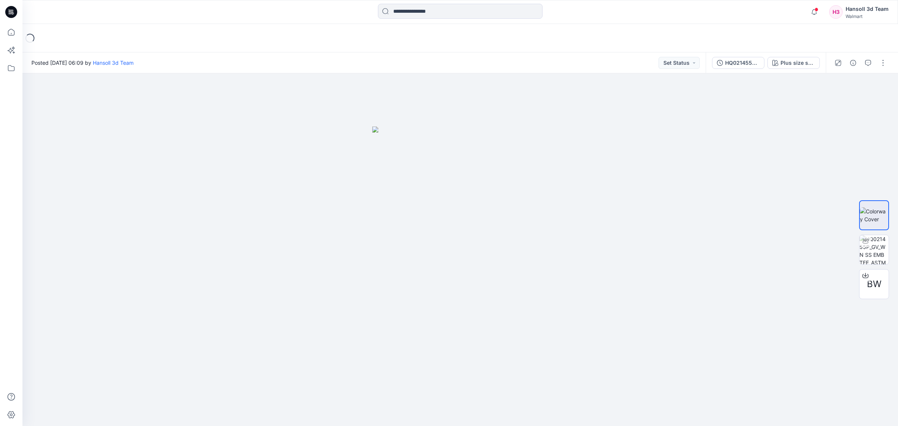
click at [167, 24] on div "Loading..." at bounding box center [459, 38] width 875 height 28
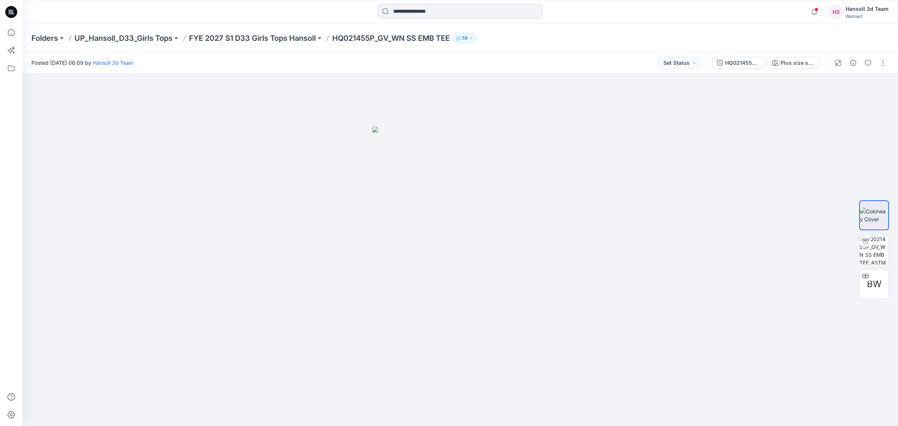
click at [247, 43] on div "Folders UP_Hansoll_D33_Girls Tops FYE 2027 S1 D33 Girls Tops Hansoll HQ021455P_…" at bounding box center [459, 38] width 875 height 28
click at [247, 40] on p "FYE 2027 S1 D33 Girls Tops Hansoll" at bounding box center [252, 38] width 127 height 10
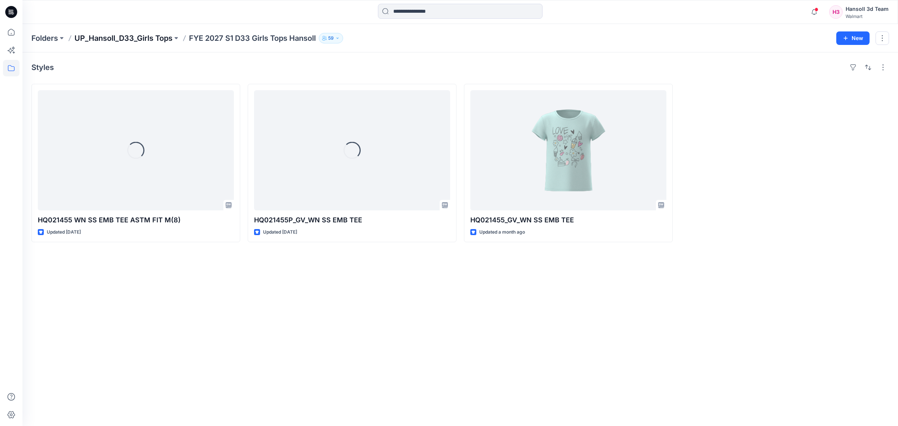
click at [166, 41] on p "UP_Hansoll_D33_Girls Tops" at bounding box center [123, 38] width 98 height 10
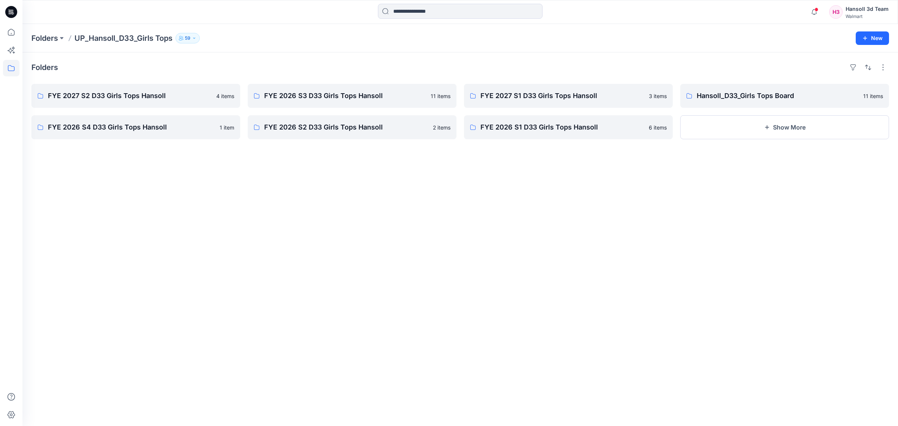
drag, startPoint x: 445, startPoint y: 268, endPoint x: 439, endPoint y: 253, distance: 16.3
click at [444, 268] on div "Folders FYE 2027 S2 D33 Girls Tops Hansoll 4 items FYE 2026 S4 D33 Girls Tops H…" at bounding box center [459, 238] width 875 height 373
click at [352, 129] on p "FYE 2026 S2 D33 Girls Tops Hansoll" at bounding box center [351, 127] width 174 height 10
click at [202, 251] on div "Folders FYE 2027 S2 D33 Girls Tops Hansoll 4 items FYE 2026 S4 D33 Girls Tops H…" at bounding box center [459, 238] width 875 height 373
click at [149, 99] on p "FYE 2027 S2 D33 Girls Tops Hansoll" at bounding box center [135, 96] width 174 height 10
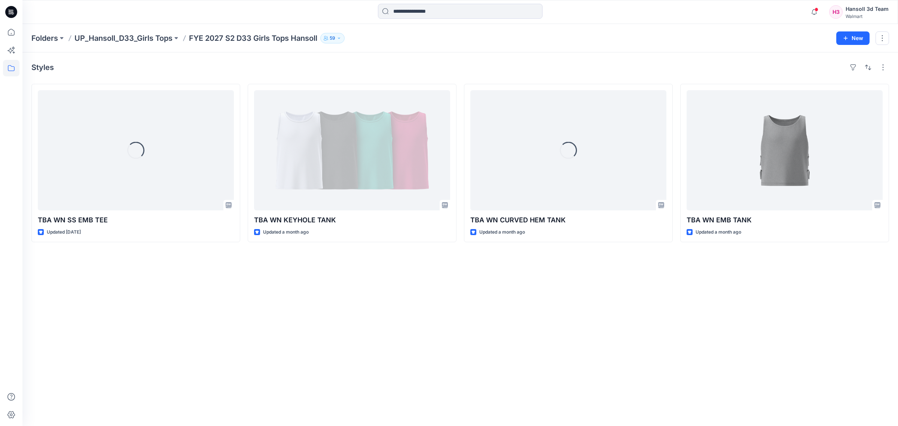
click at [505, 335] on div "Styles Loading... TBA WN SS EMB TEE Updated [DATE] TBA WN KEYHOLE TANK Updated …" at bounding box center [459, 238] width 875 height 373
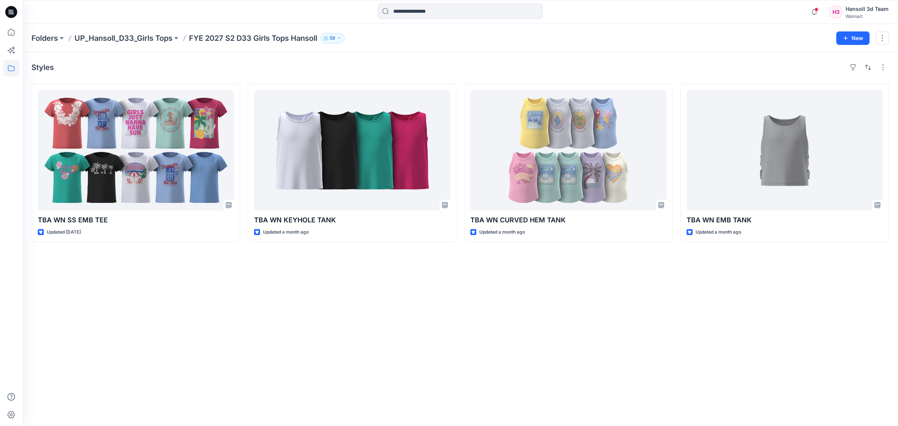
drag, startPoint x: 572, startPoint y: 342, endPoint x: 698, endPoint y: 203, distance: 187.5
click at [575, 340] on div "Styles TBA WN SS EMB TEE Updated [DATE] TBA WN KEYHOLE TANK Updated a month ago…" at bounding box center [459, 238] width 875 height 373
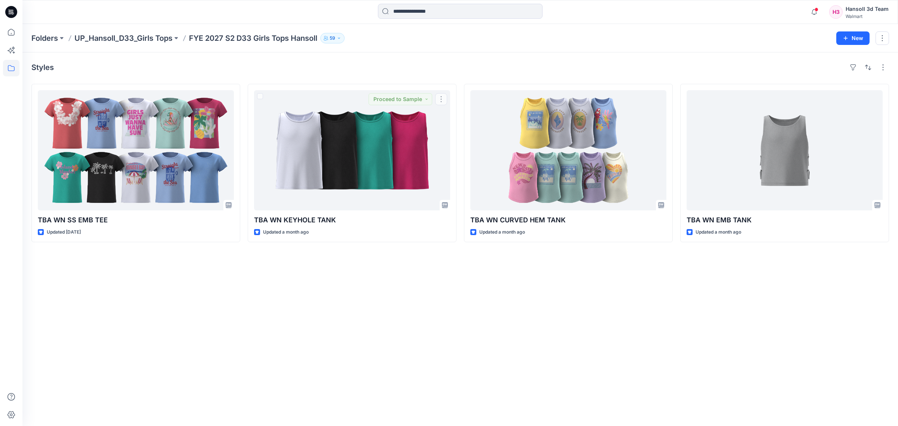
click at [434, 330] on div "Styles TBA WN SS EMB TEE Updated [DATE] TBA WN KEYHOLE TANK Updated a month ago…" at bounding box center [459, 238] width 875 height 373
click at [56, 39] on p "Folders" at bounding box center [44, 38] width 27 height 10
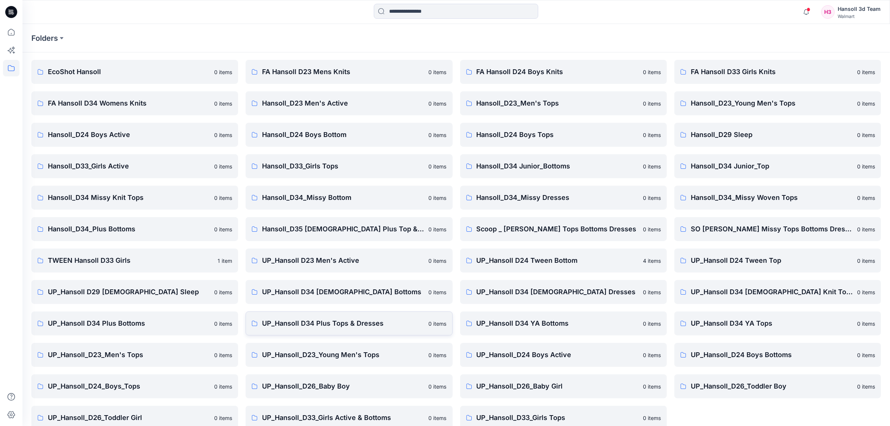
scroll to position [34, 0]
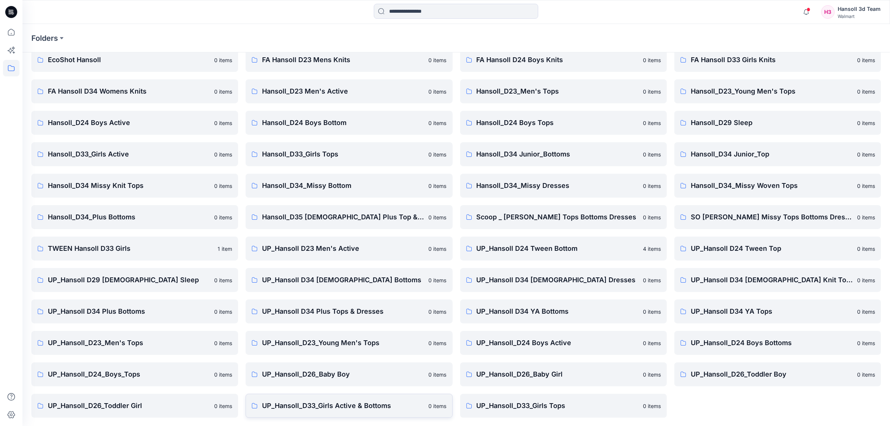
click at [371, 412] on link "UP_Hansoll_D33_Girls Active & Bottoms 0 items" at bounding box center [349, 405] width 207 height 24
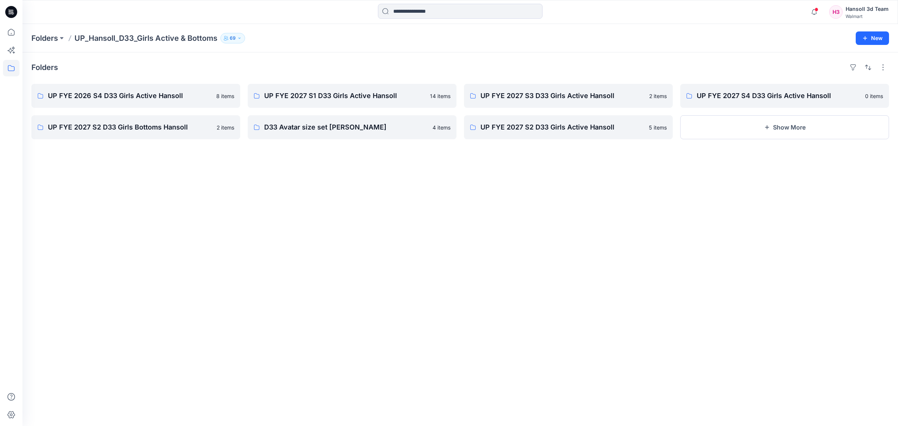
drag, startPoint x: 468, startPoint y: 356, endPoint x: 199, endPoint y: 148, distance: 340.1
click at [468, 356] on div "Folders UP FYE 2026 S4 D33 Girls Active Hansoll 8 items UP FYE 2027 S2 D33 Girl…" at bounding box center [459, 238] width 875 height 373
click at [262, 285] on div "Folders UP FYE 2026 S4 D33 Girls Active Hansoll 8 items UP FYE 2027 S2 D33 Girl…" at bounding box center [459, 238] width 875 height 373
click at [248, 289] on div "Folders UP FYE 2026 S4 D33 Girls Active Hansoll 8 items UP FYE 2027 S2 D33 Girl…" at bounding box center [459, 238] width 875 height 373
click at [144, 131] on p "UP FYE 2027 S2 D33 Girls Bottoms Hansoll" at bounding box center [135, 127] width 174 height 10
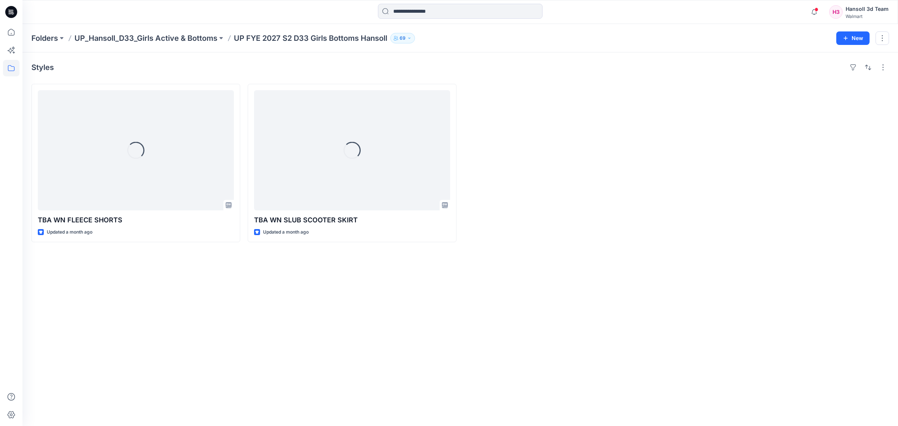
click at [556, 260] on div "Styles Loading... TBA WN FLEECE SHORTS Updated a month ago Loading... TBA WN SL…" at bounding box center [459, 238] width 875 height 373
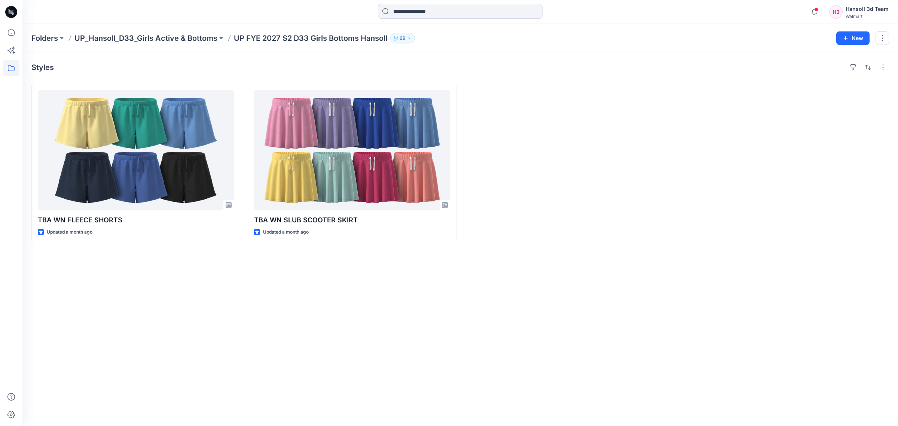
click at [497, 323] on div "Styles TBA WN FLEECE SHORTS Updated a month ago TBA WN SLUB SCOOTER SKIRT Updat…" at bounding box center [459, 238] width 875 height 373
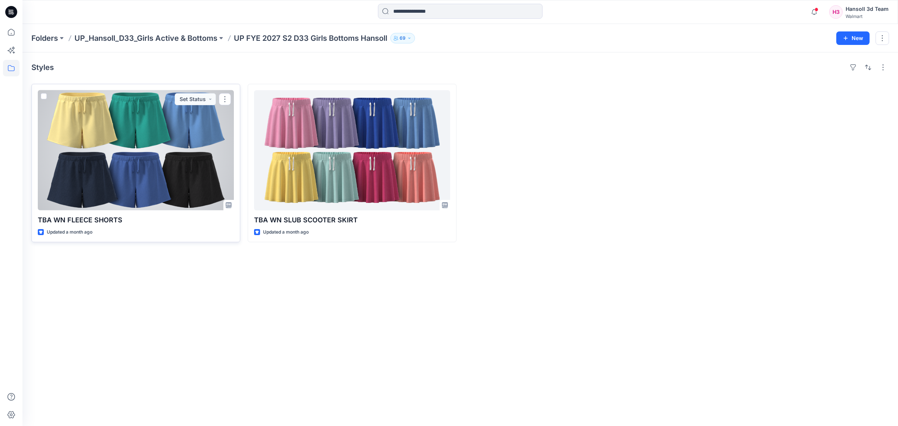
click at [163, 163] on div at bounding box center [136, 150] width 196 height 120
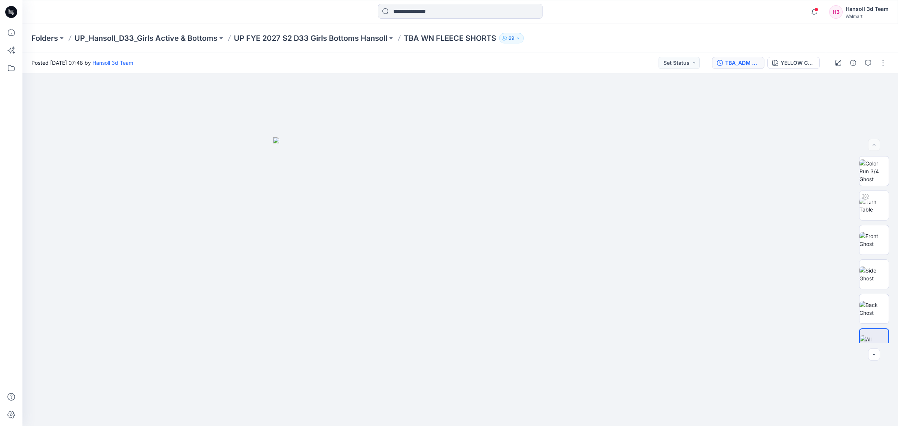
click at [742, 68] on button "TBA_ADM FC WN FLEECE SHORTS_ASTM" at bounding box center [738, 63] width 52 height 12
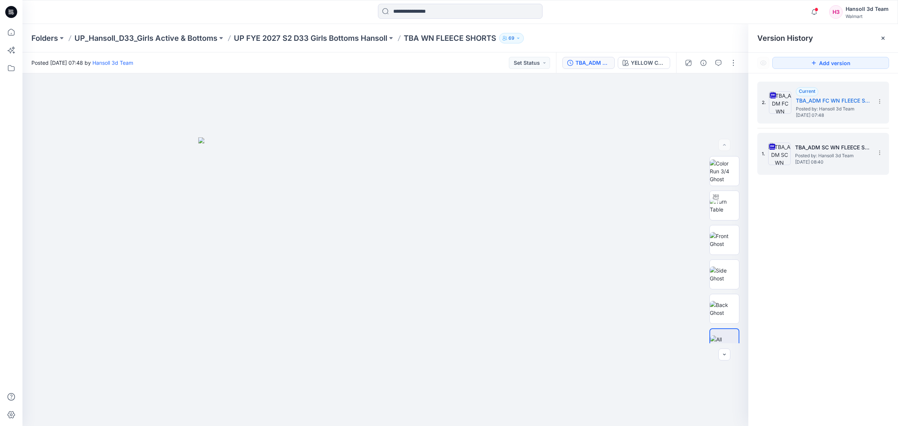
click at [815, 165] on span "[DATE] 08:40" at bounding box center [832, 161] width 75 height 5
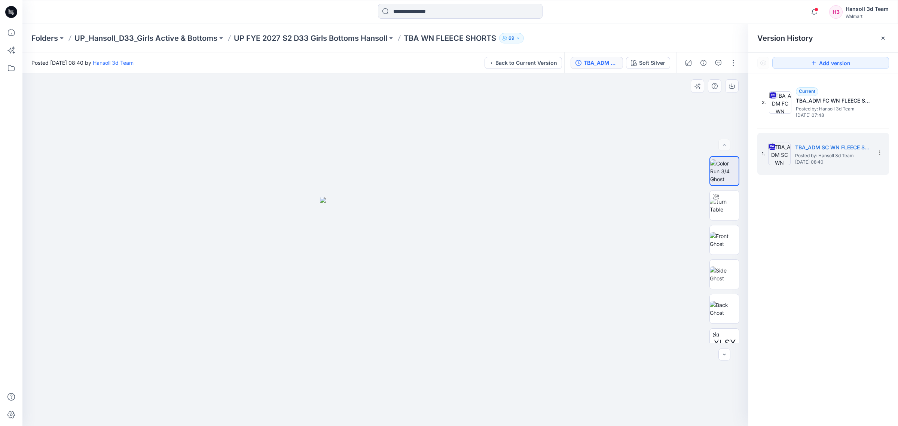
click at [388, 220] on img at bounding box center [385, 311] width 131 height 229
click at [719, 212] on img at bounding box center [723, 205] width 29 height 16
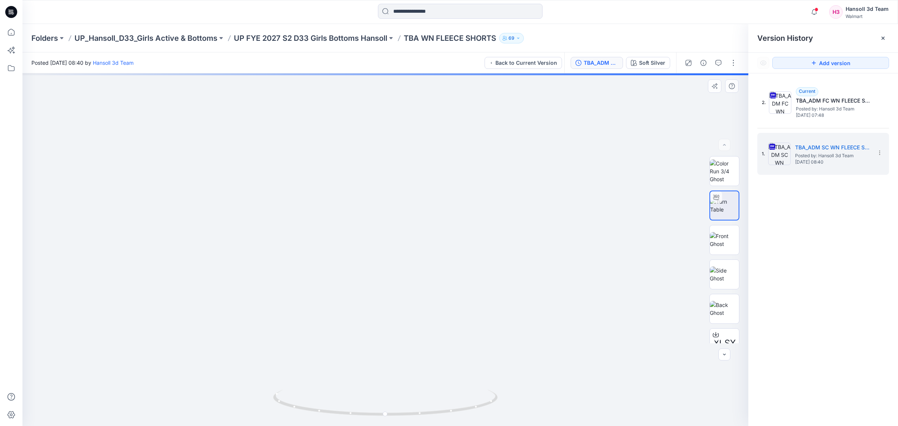
drag, startPoint x: 436, startPoint y: 376, endPoint x: 435, endPoint y: 326, distance: 49.7
drag, startPoint x: 443, startPoint y: 381, endPoint x: 445, endPoint y: 360, distance: 21.1
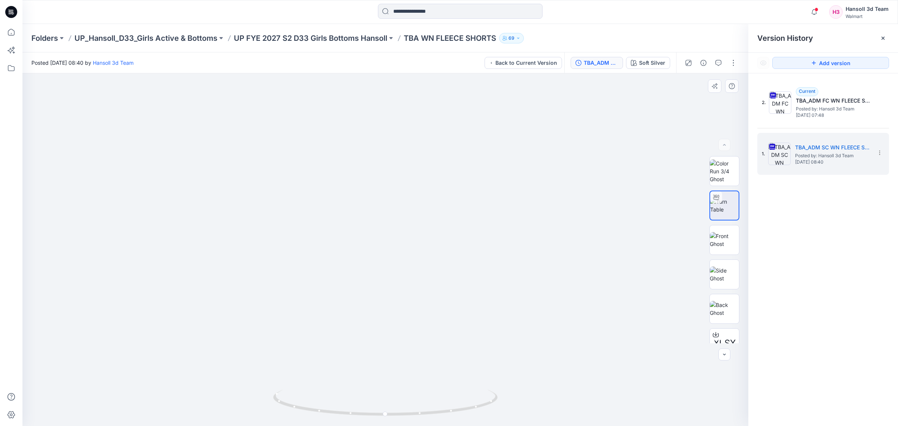
drag, startPoint x: 445, startPoint y: 360, endPoint x: 430, endPoint y: 277, distance: 84.0
drag, startPoint x: 423, startPoint y: 274, endPoint x: 433, endPoint y: 286, distance: 16.2
drag, startPoint x: 341, startPoint y: 408, endPoint x: 344, endPoint y: 418, distance: 10.1
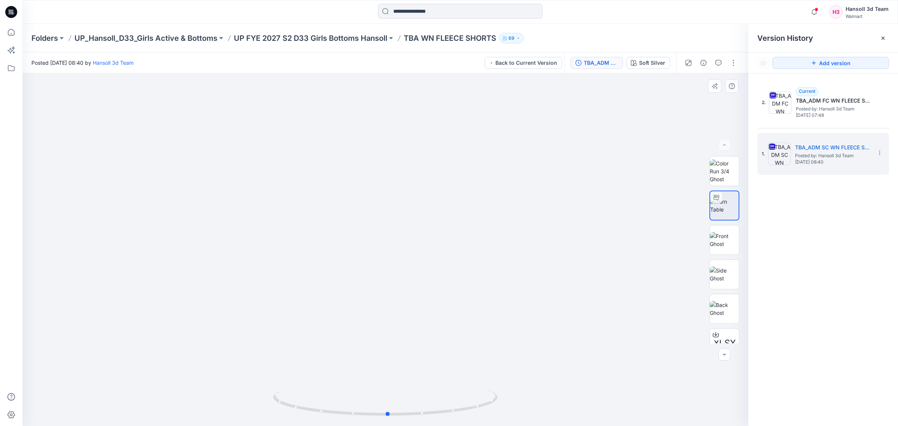
click at [344, 418] on div at bounding box center [385, 406] width 224 height 37
click at [9, 74] on icon at bounding box center [11, 68] width 16 height 16
drag, startPoint x: 352, startPoint y: 237, endPoint x: 369, endPoint y: 193, distance: 46.7
click at [10, 67] on icon at bounding box center [11, 68] width 16 height 16
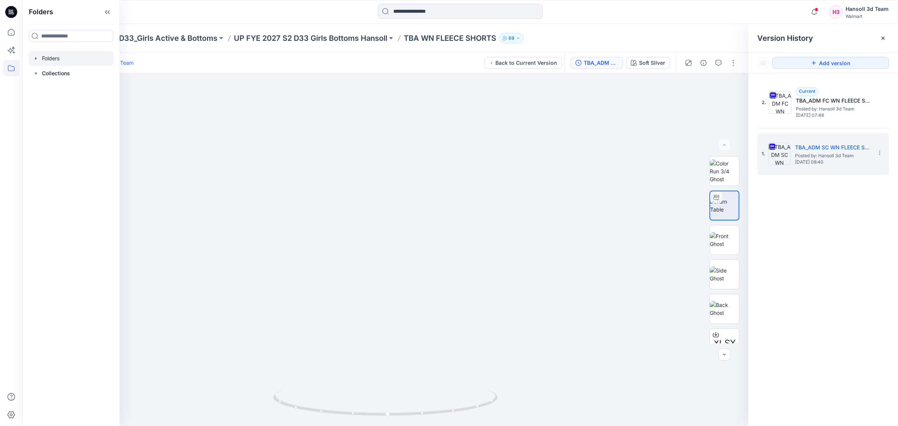
click at [45, 57] on div at bounding box center [70, 58] width 85 height 15
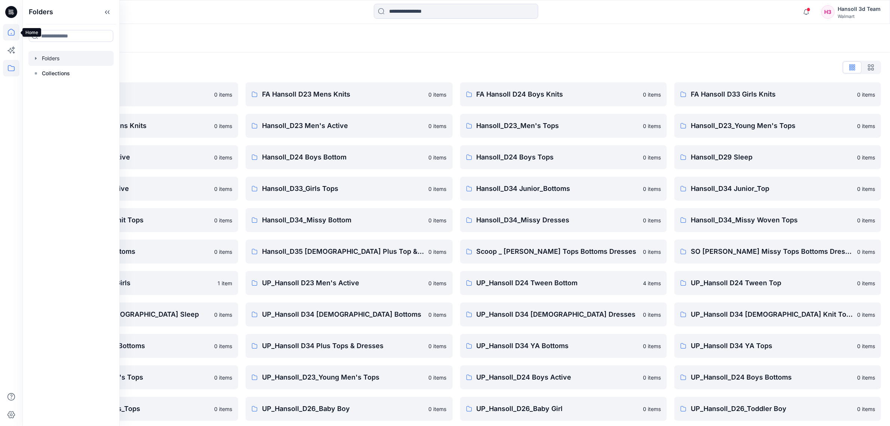
click at [17, 29] on icon at bounding box center [11, 32] width 16 height 16
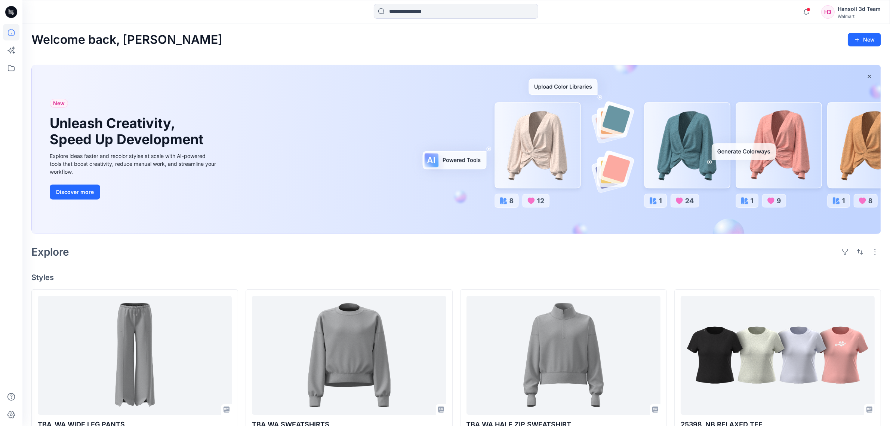
click at [494, 249] on div "Explore" at bounding box center [456, 252] width 850 height 18
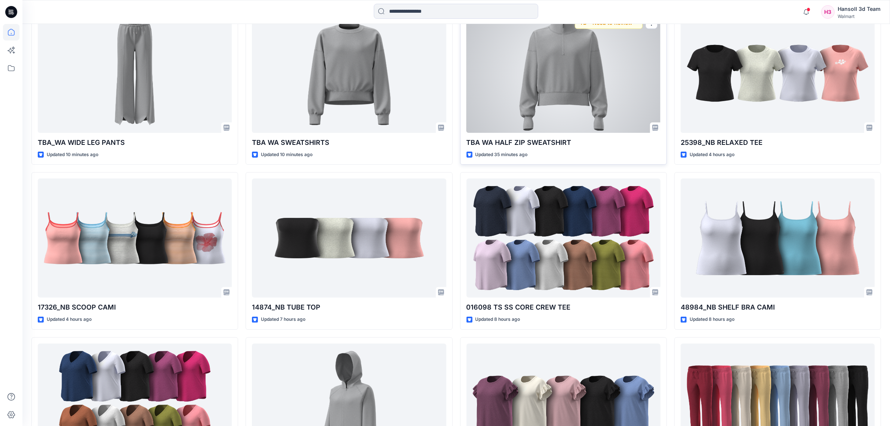
scroll to position [374, 0]
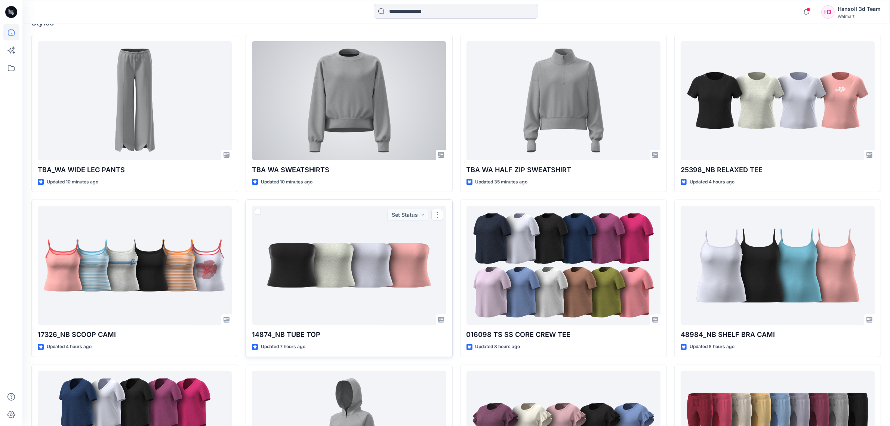
scroll to position [93, 0]
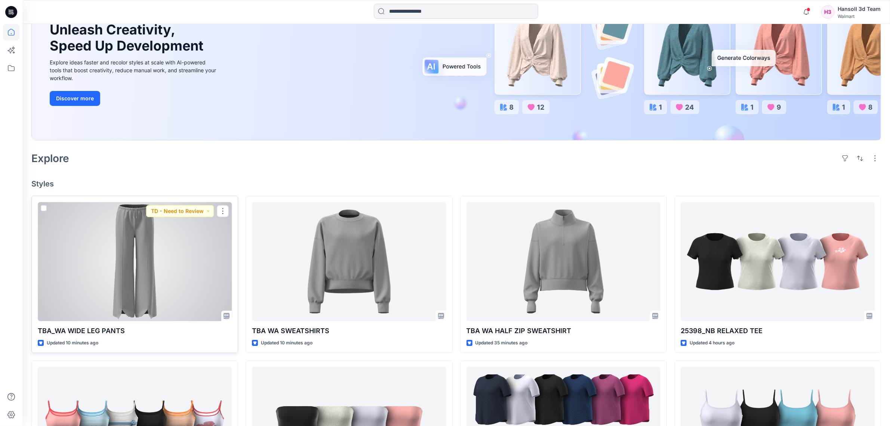
click at [171, 279] on div at bounding box center [135, 261] width 194 height 119
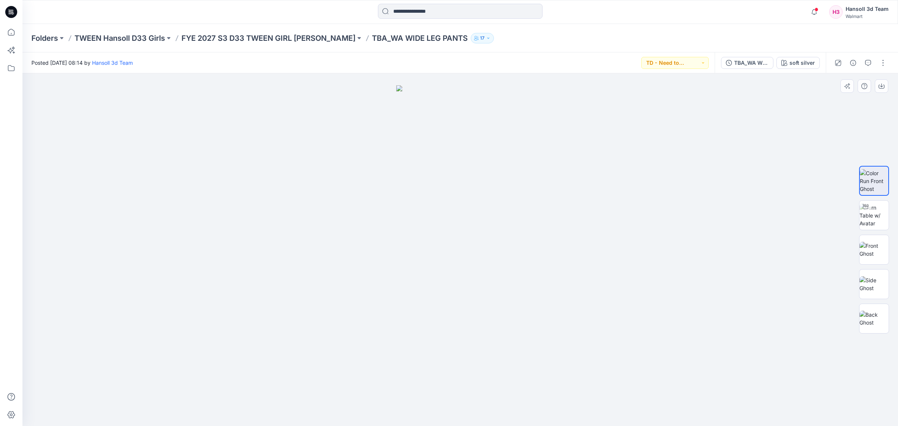
drag, startPoint x: 490, startPoint y: 106, endPoint x: 648, endPoint y: 150, distance: 163.9
click at [478, 164] on img at bounding box center [460, 255] width 128 height 340
click at [864, 221] on img at bounding box center [873, 215] width 29 height 24
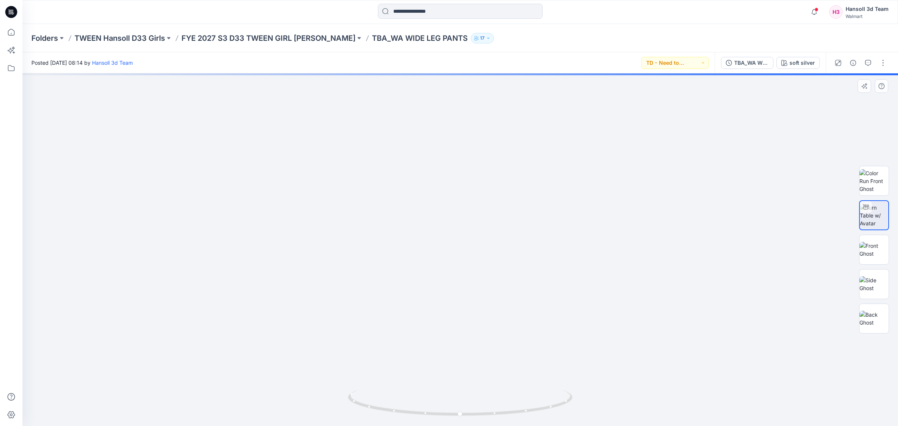
drag, startPoint x: 494, startPoint y: 254, endPoint x: 464, endPoint y: 264, distance: 30.9
drag, startPoint x: 479, startPoint y: 412, endPoint x: 535, endPoint y: 413, distance: 55.7
click at [543, 425] on div at bounding box center [460, 406] width 224 height 37
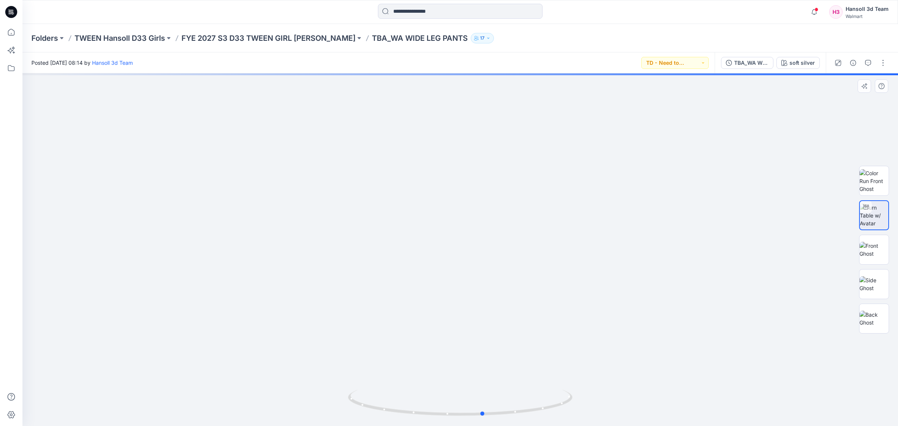
drag, startPoint x: 463, startPoint y: 416, endPoint x: 425, endPoint y: 350, distance: 76.1
click at [424, 418] on div at bounding box center [460, 406] width 224 height 37
drag, startPoint x: 415, startPoint y: 290, endPoint x: 414, endPoint y: 282, distance: 8.4
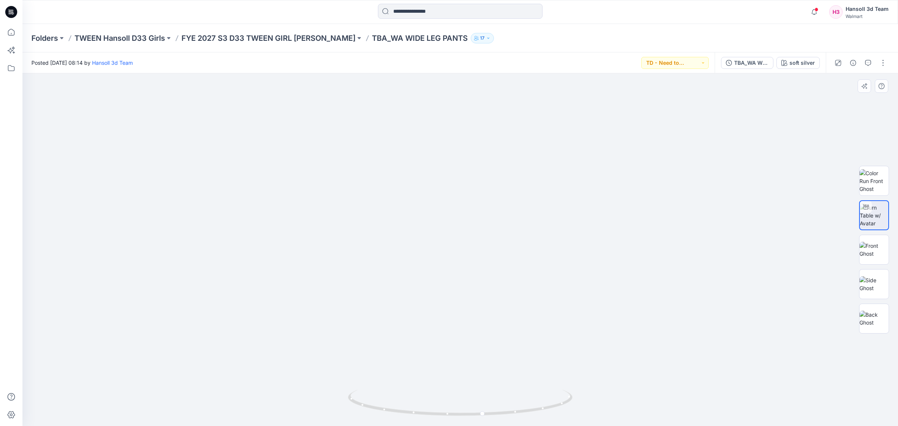
drag, startPoint x: 490, startPoint y: 381, endPoint x: 487, endPoint y: 364, distance: 17.9
drag, startPoint x: 530, startPoint y: 326, endPoint x: 517, endPoint y: 257, distance: 70.7
click at [517, 257] on div at bounding box center [459, 249] width 875 height 352
drag, startPoint x: 444, startPoint y: 418, endPoint x: 450, endPoint y: 415, distance: 6.5
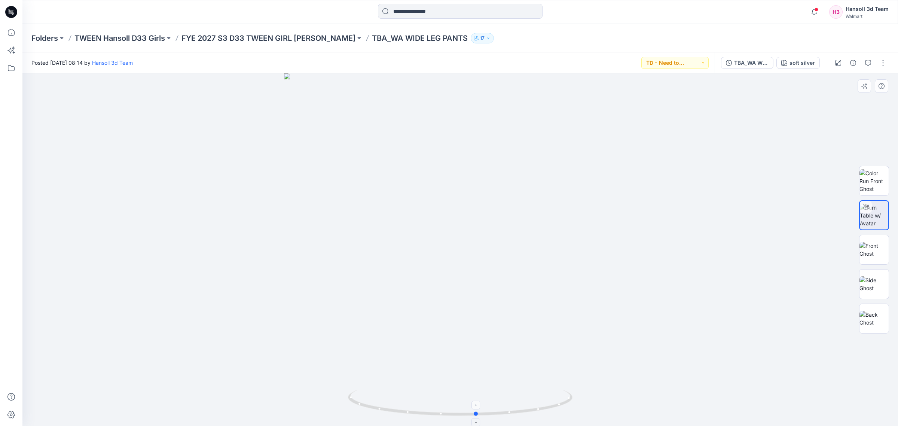
click at [450, 415] on div at bounding box center [459, 249] width 875 height 352
drag, startPoint x: 510, startPoint y: 415, endPoint x: 489, endPoint y: 387, distance: 34.9
click at [489, 387] on div at bounding box center [459, 249] width 875 height 352
click at [883, 189] on img at bounding box center [873, 181] width 29 height 24
click at [507, 315] on img at bounding box center [460, 255] width 128 height 340
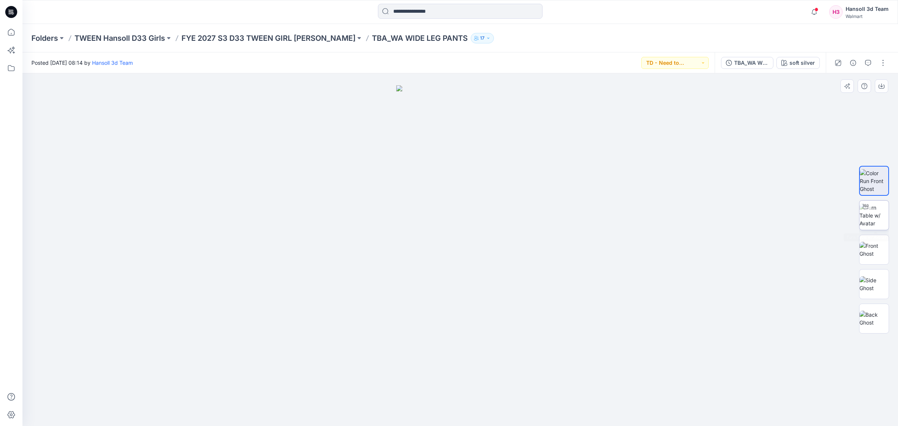
click at [871, 214] on img at bounding box center [873, 215] width 29 height 24
click at [427, 305] on div "soft silver Loading... Material Properties Loading..." at bounding box center [459, 249] width 875 height 352
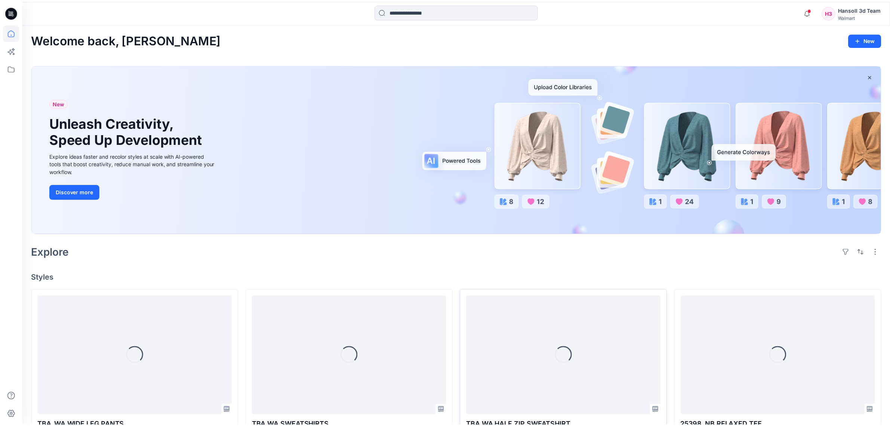
scroll to position [93, 0]
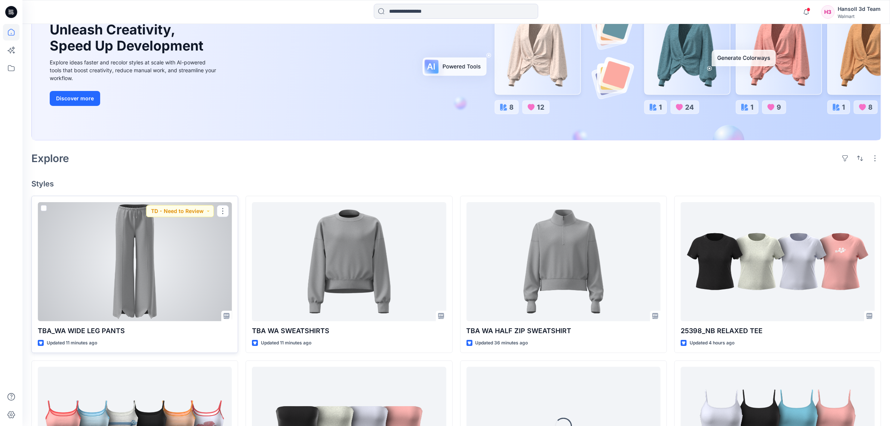
click at [172, 280] on div at bounding box center [135, 261] width 194 height 119
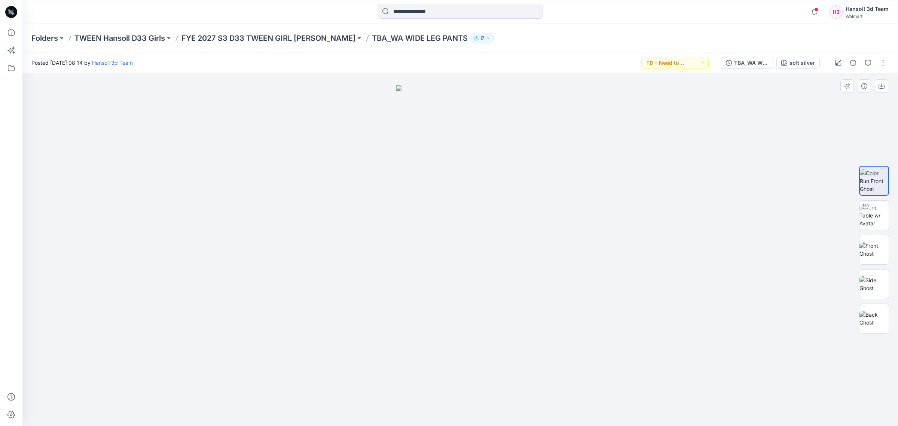
click at [447, 228] on img at bounding box center [460, 255] width 128 height 340
click at [874, 212] on img at bounding box center [873, 215] width 29 height 24
drag, startPoint x: 441, startPoint y: 400, endPoint x: 518, endPoint y: 383, distance: 79.4
click at [518, 383] on div at bounding box center [459, 249] width 875 height 352
drag, startPoint x: 476, startPoint y: 356, endPoint x: 417, endPoint y: 367, distance: 59.2
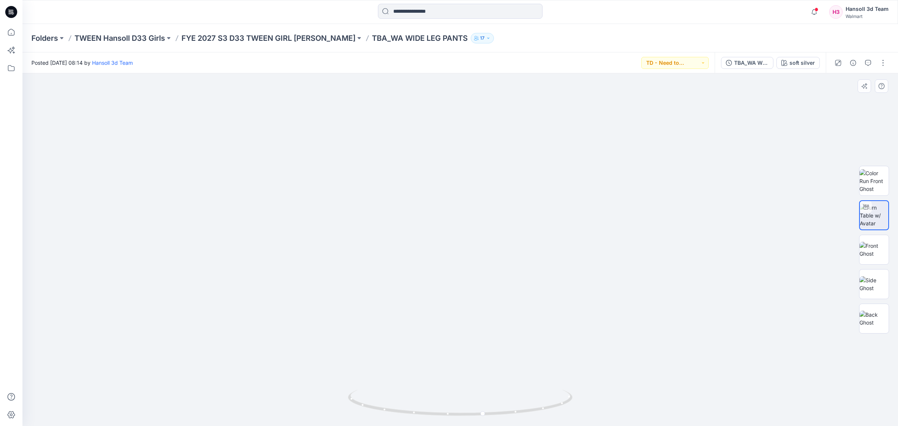
drag, startPoint x: 387, startPoint y: 405, endPoint x: 431, endPoint y: 402, distance: 43.9
click at [431, 402] on icon at bounding box center [461, 403] width 226 height 28
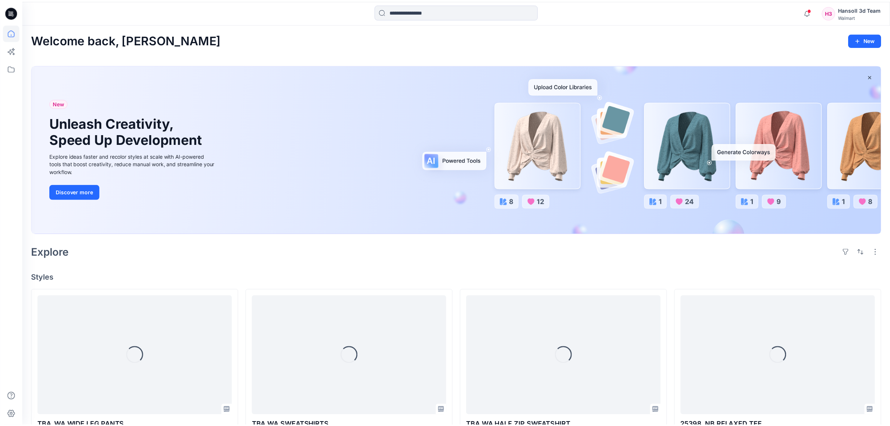
scroll to position [93, 0]
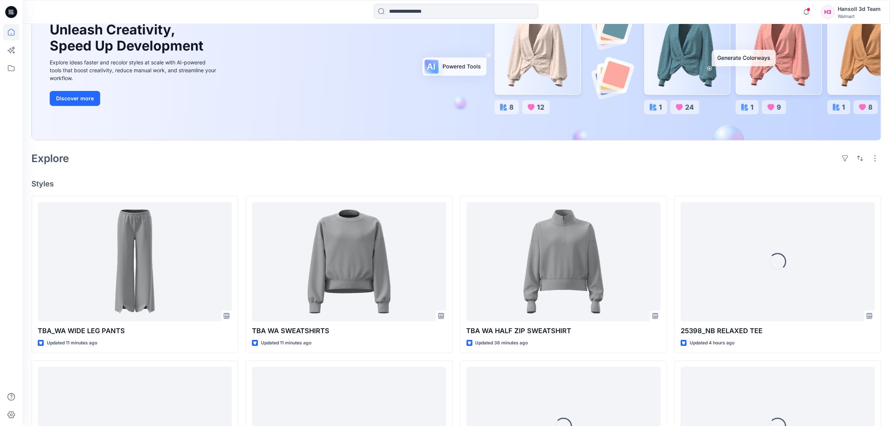
click at [491, 156] on div "Explore" at bounding box center [456, 158] width 850 height 18
